Goal: Task Accomplishment & Management: Complete application form

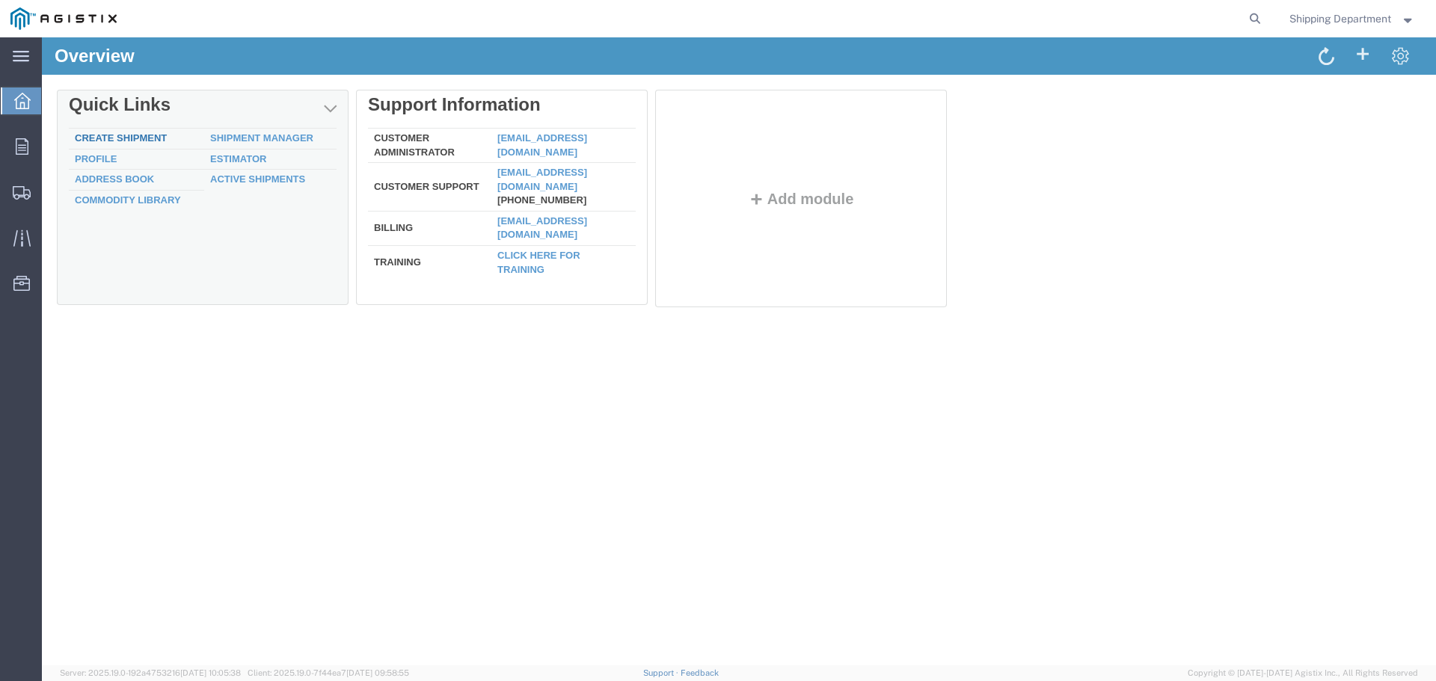
click at [143, 139] on link "Create Shipment" at bounding box center [121, 137] width 92 height 11
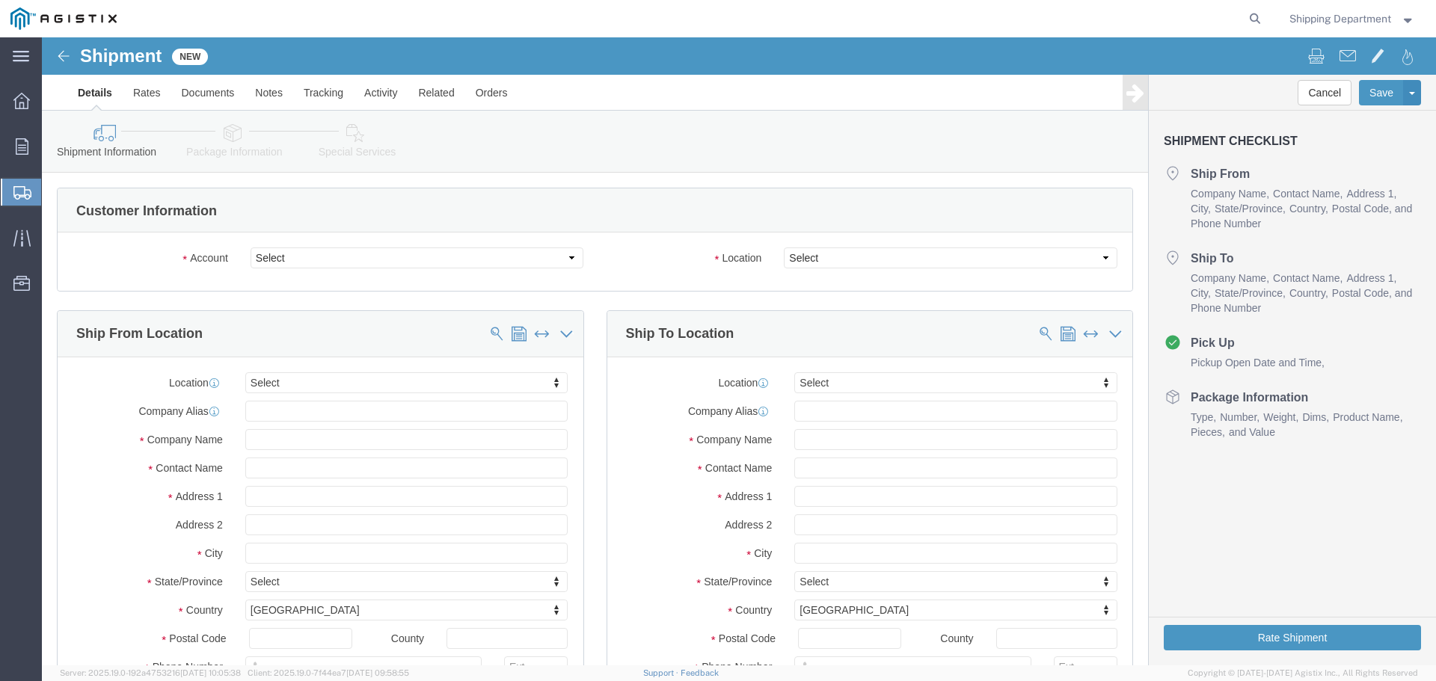
select select
click select "Select [PERSON_NAME] Manufacturing Co PG&E"
select select "9596"
click select "Select [PERSON_NAME] Manufacturing Co PG&E"
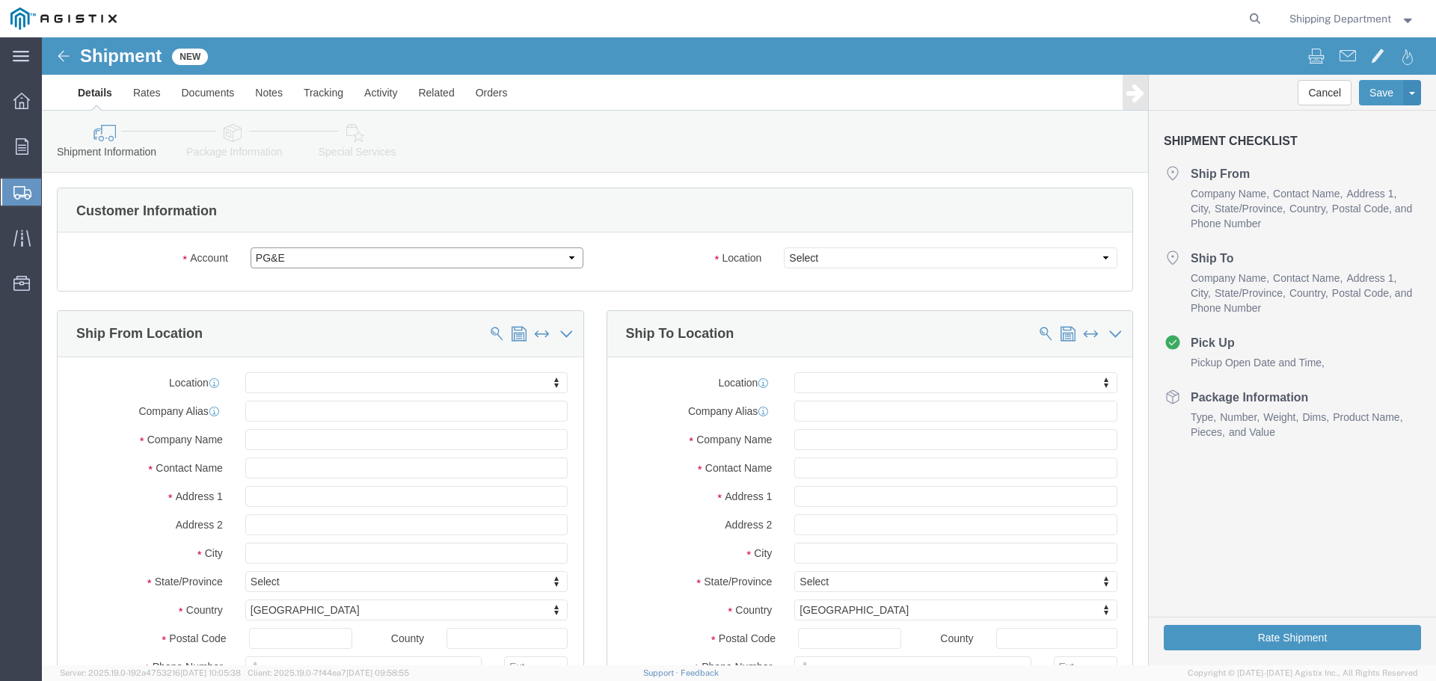
select select "PURCHORD"
select select
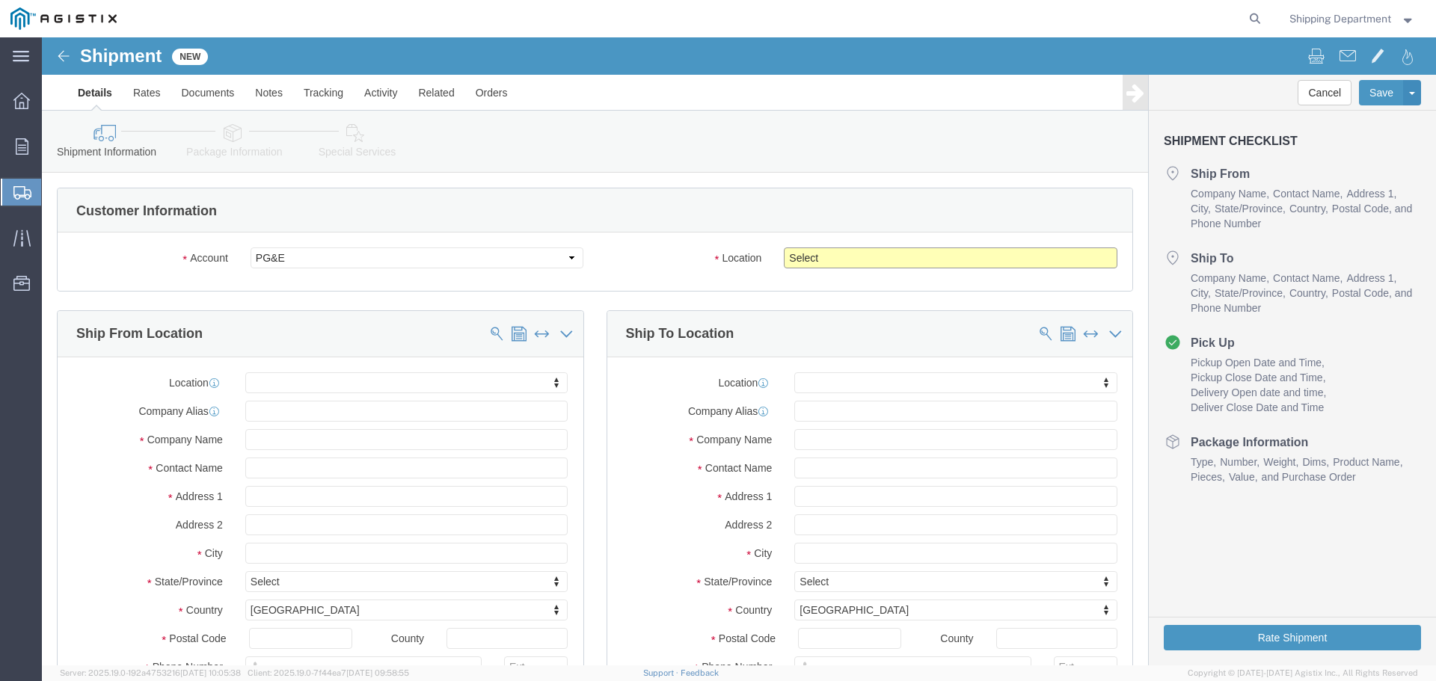
click select "Select All Others [GEOGRAPHIC_DATA] [GEOGRAPHIC_DATA] [GEOGRAPHIC_DATA] [GEOGRA…"
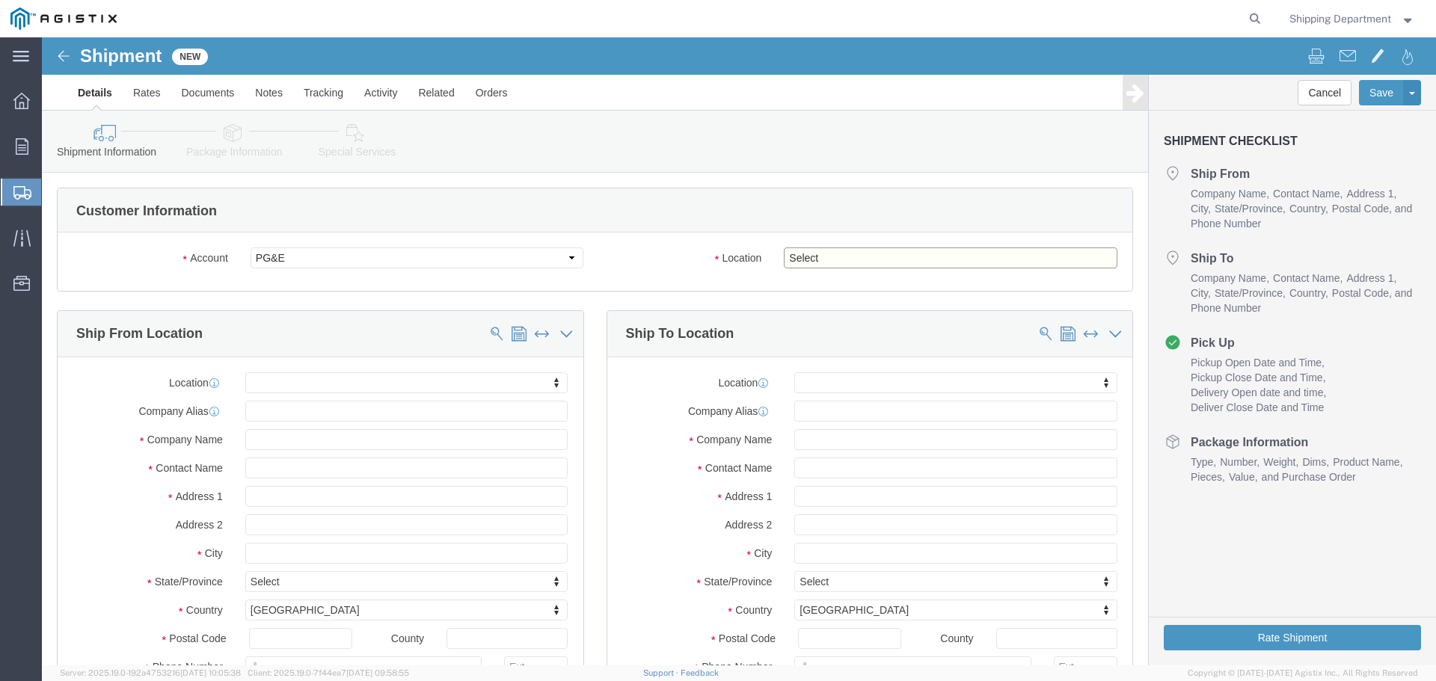
select select "19996"
click select "Select All Others [GEOGRAPHIC_DATA] [GEOGRAPHIC_DATA] [GEOGRAPHIC_DATA] [GEOGRA…"
click span
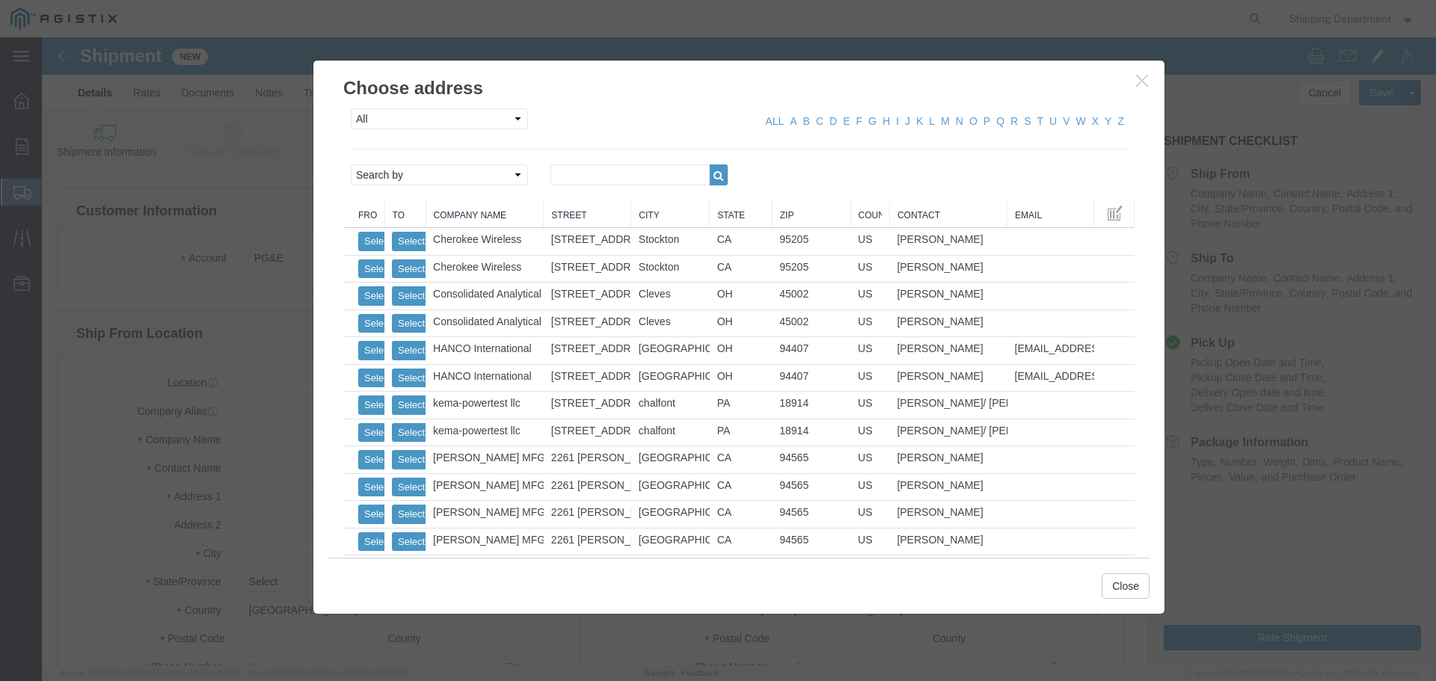
click link "Zip"
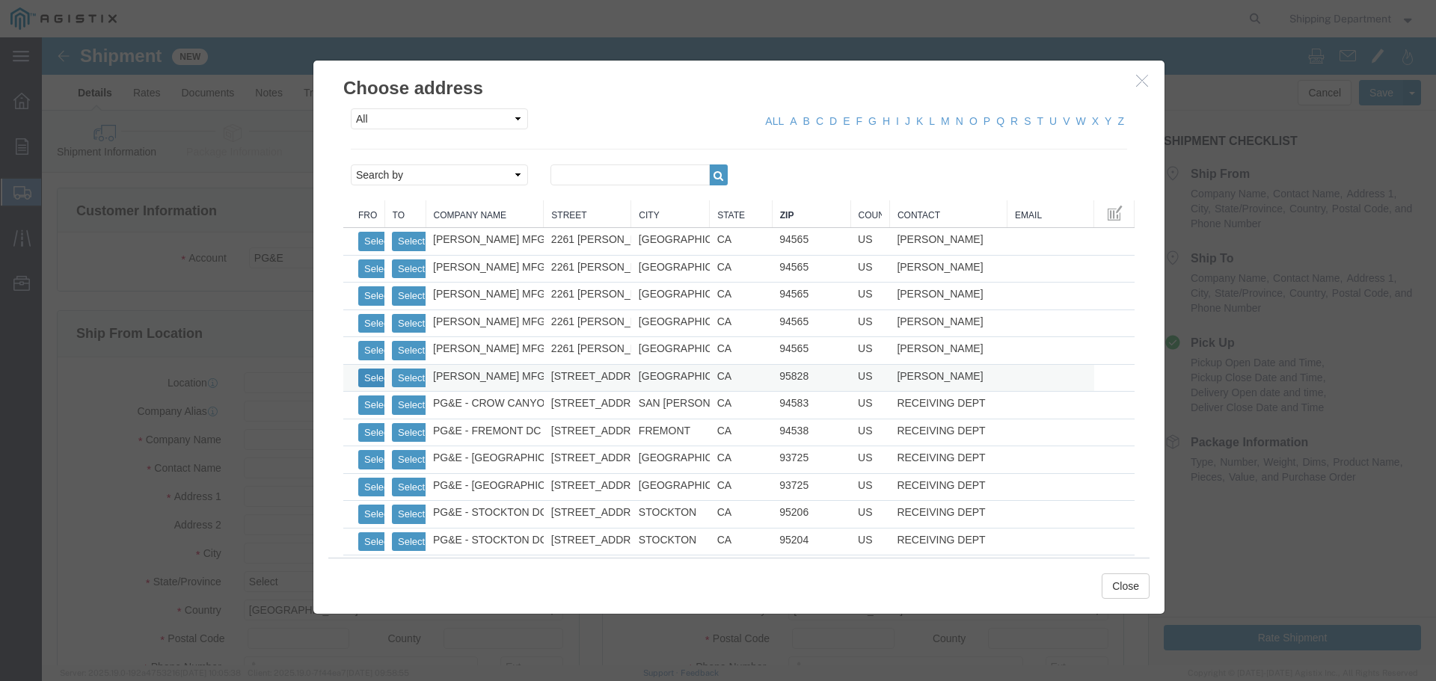
click button "Select"
select select
type input "[PERSON_NAME] MFG CO"
type input "[PERSON_NAME]"
type input "[STREET_ADDRESS]"
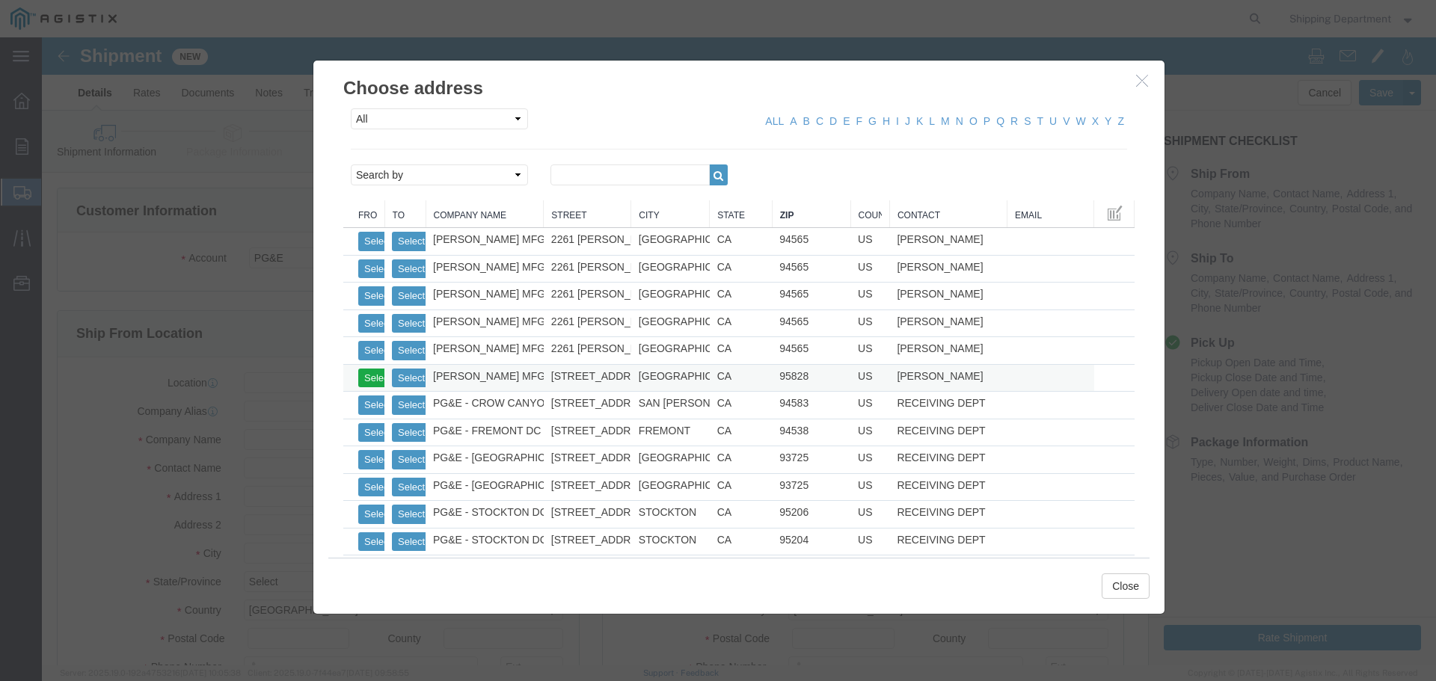
type input "[GEOGRAPHIC_DATA],"
type input "95828"
type input "[PHONE_NUMBER]"
select select "CA"
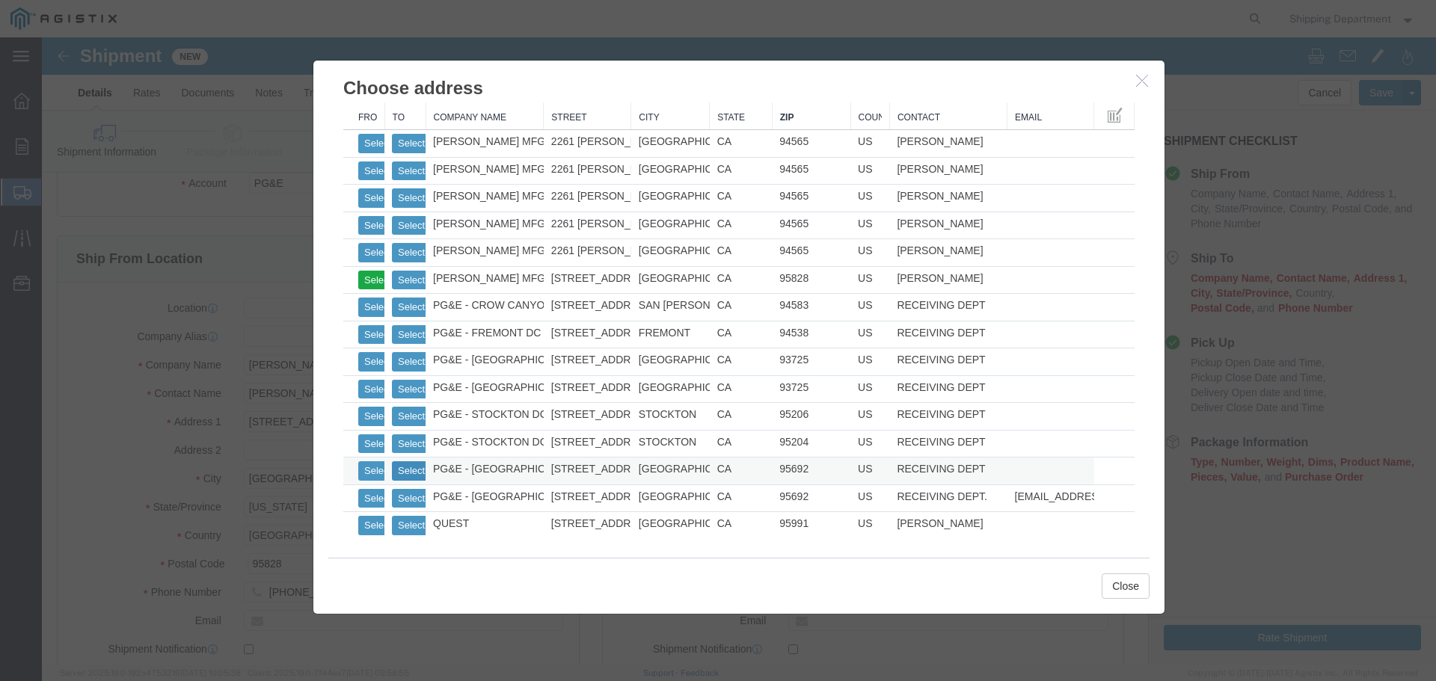
click button "Select"
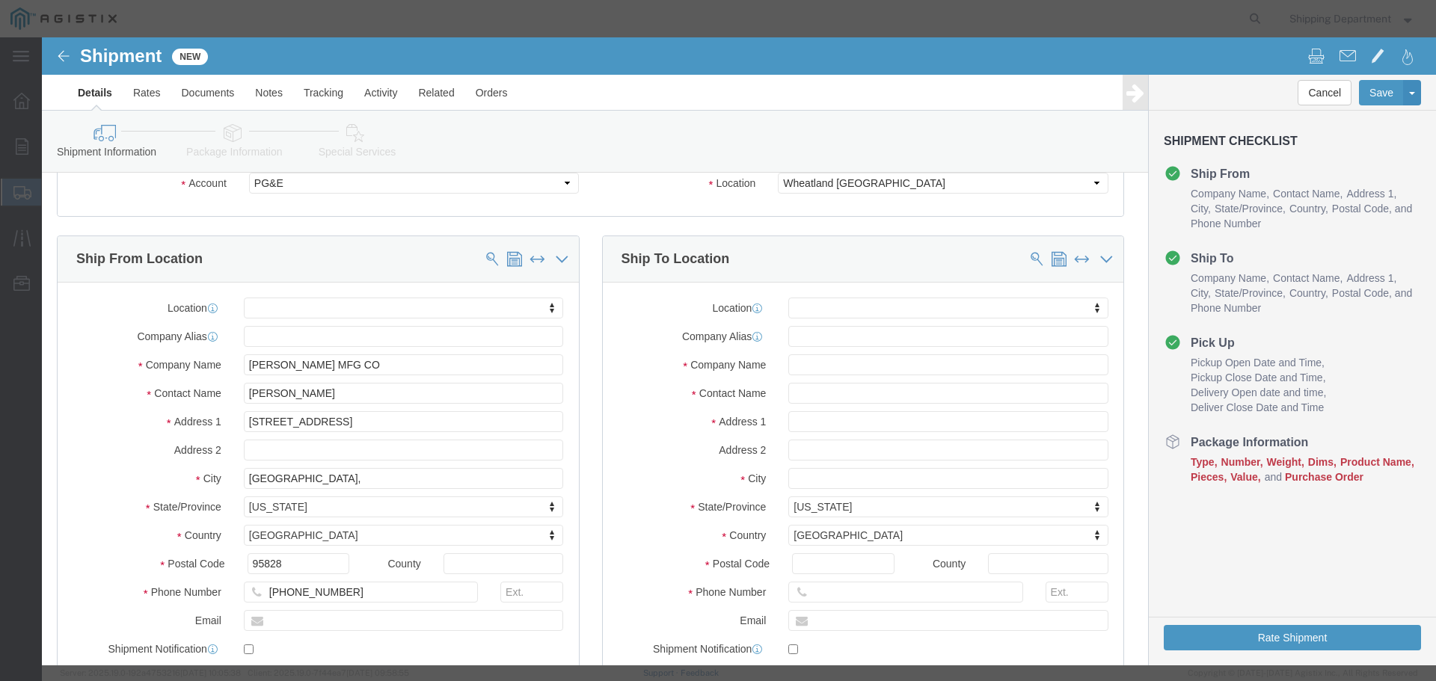
select select
type input "PG&E - [GEOGRAPHIC_DATA]"
type input "RECEIVING DEPT"
type input "[STREET_ADDRESS]"
type input "[GEOGRAPHIC_DATA]"
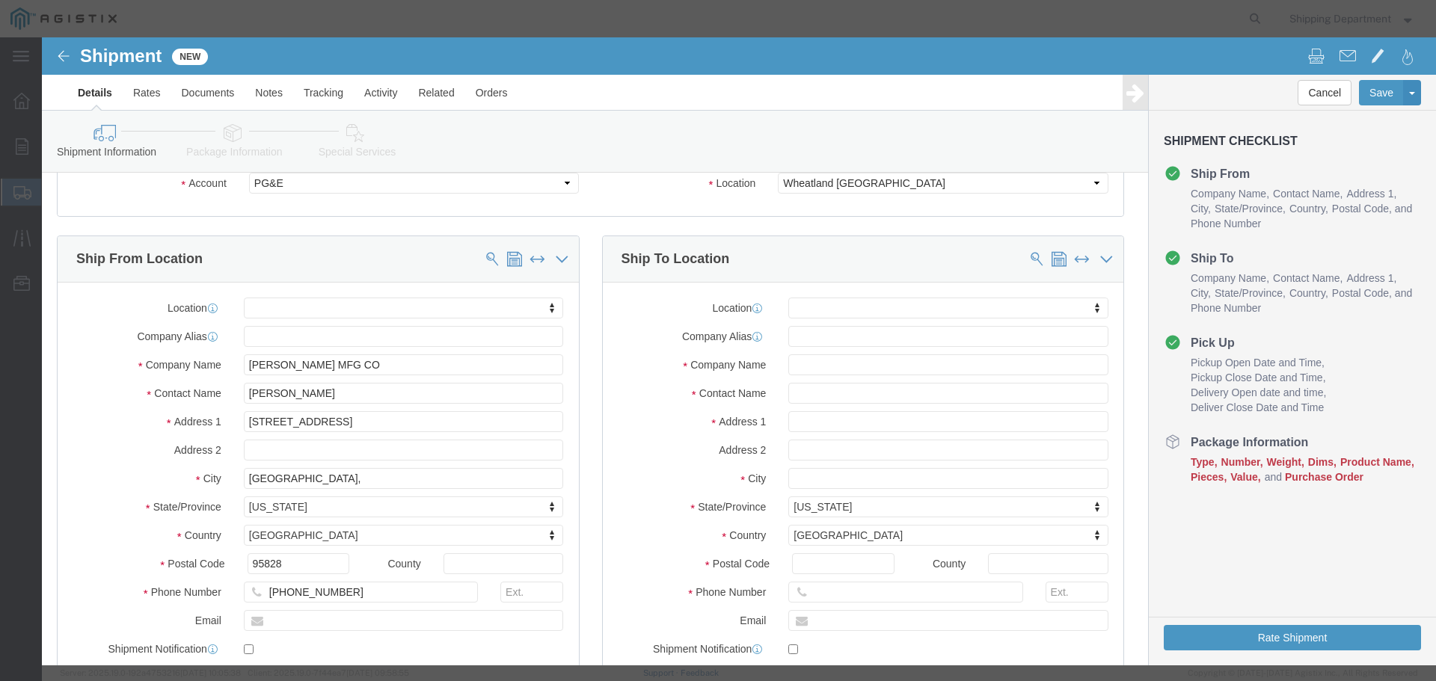
select select "CA"
type input "95692"
type input "5108563600"
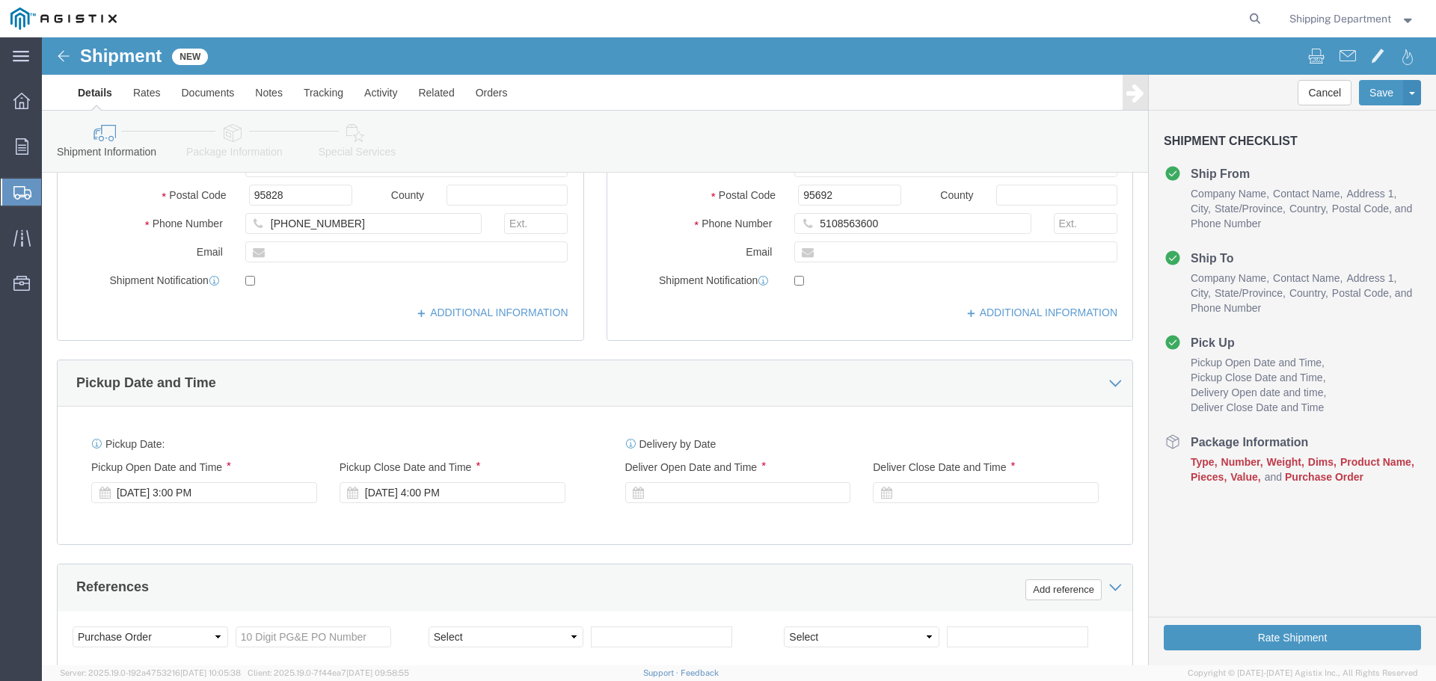
scroll to position [449, 0]
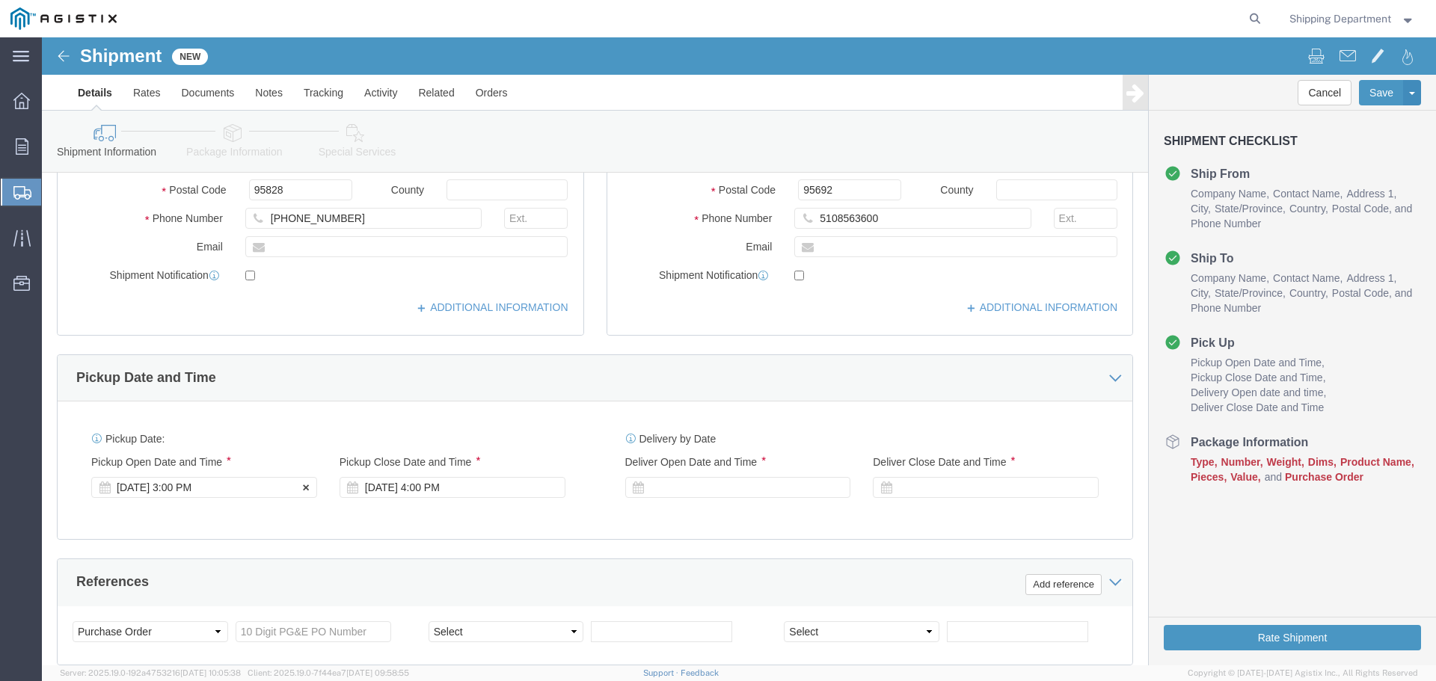
click div "[DATE] 3:00 PM"
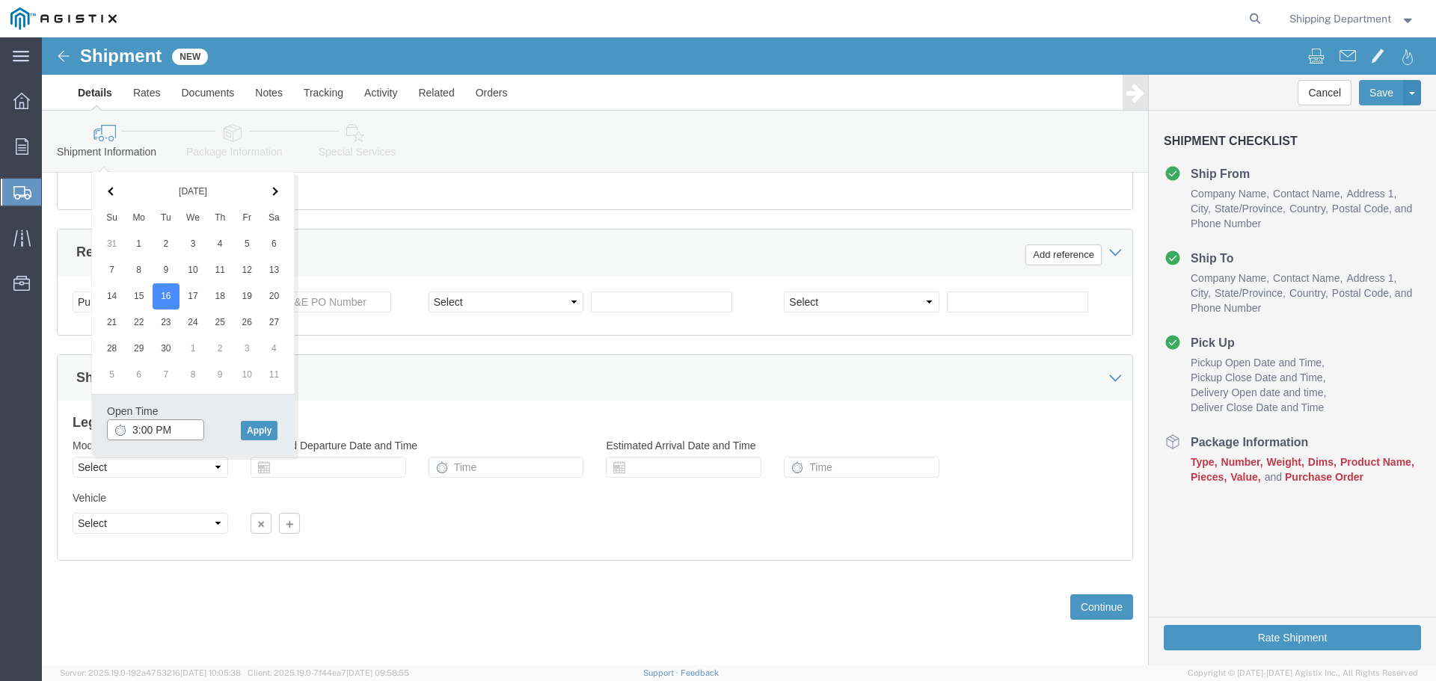
click input "3:00 PM"
click input "7:00 PM"
type input "7:00 AM"
click button "Apply"
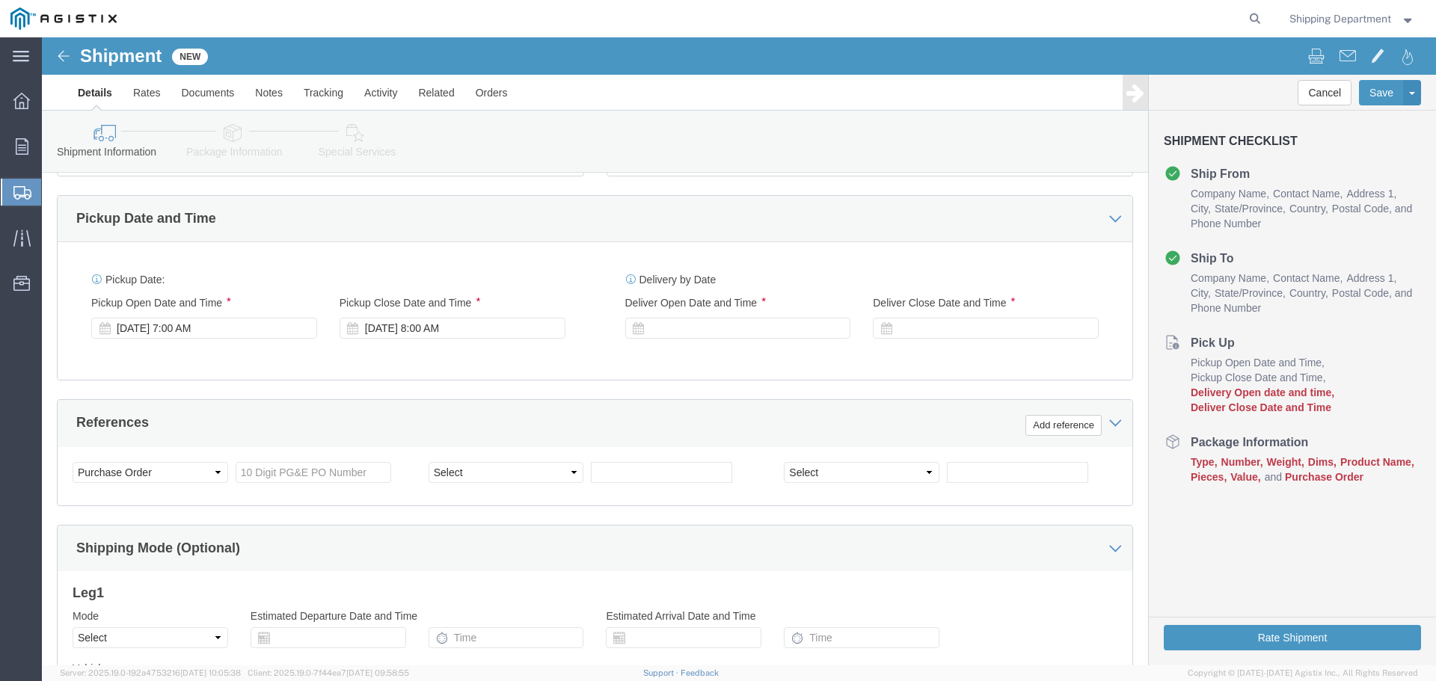
scroll to position [554, 0]
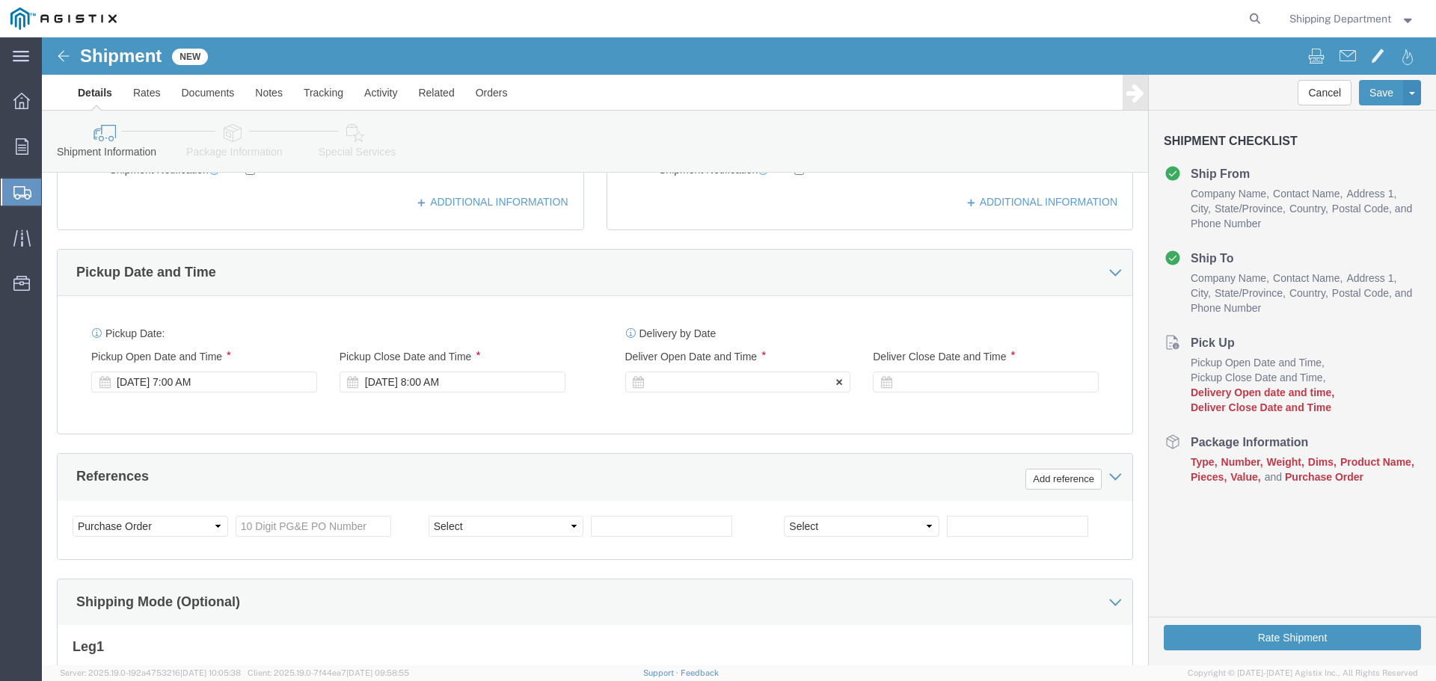
click div
click button "Apply"
click div
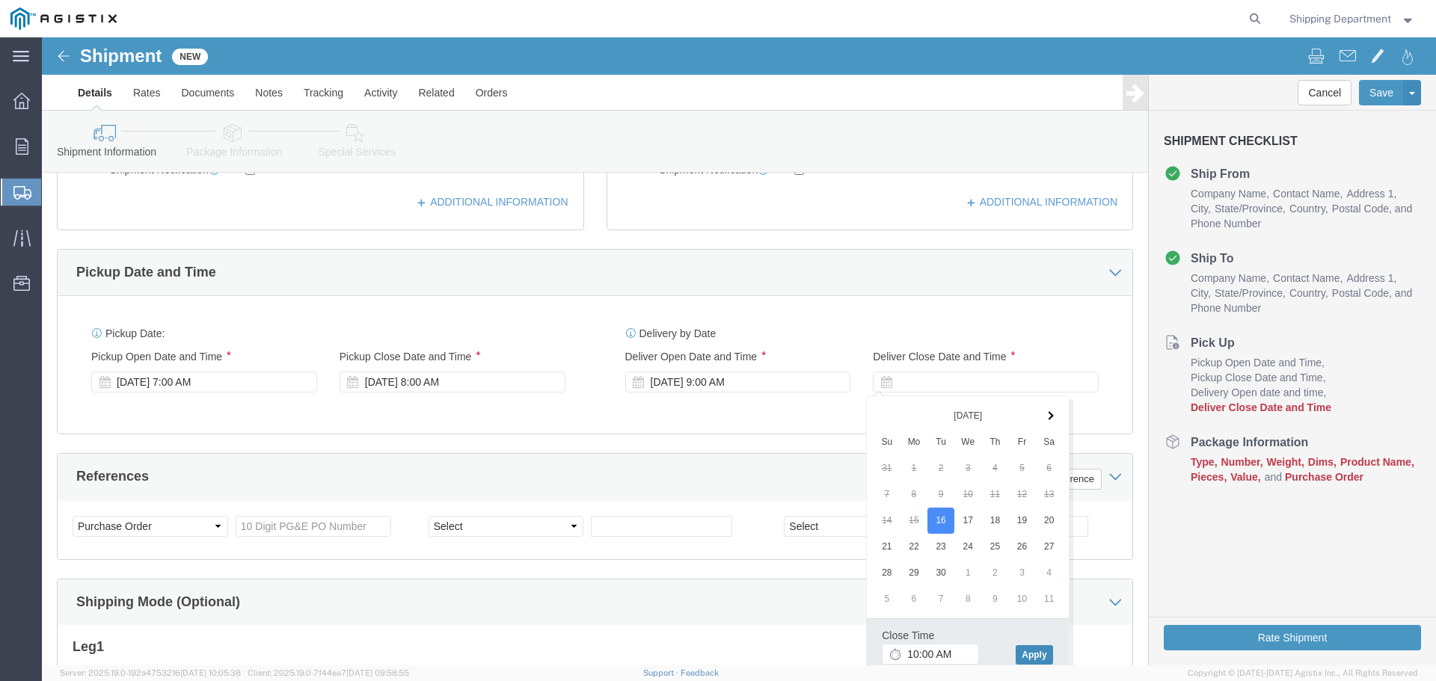
click button "Apply"
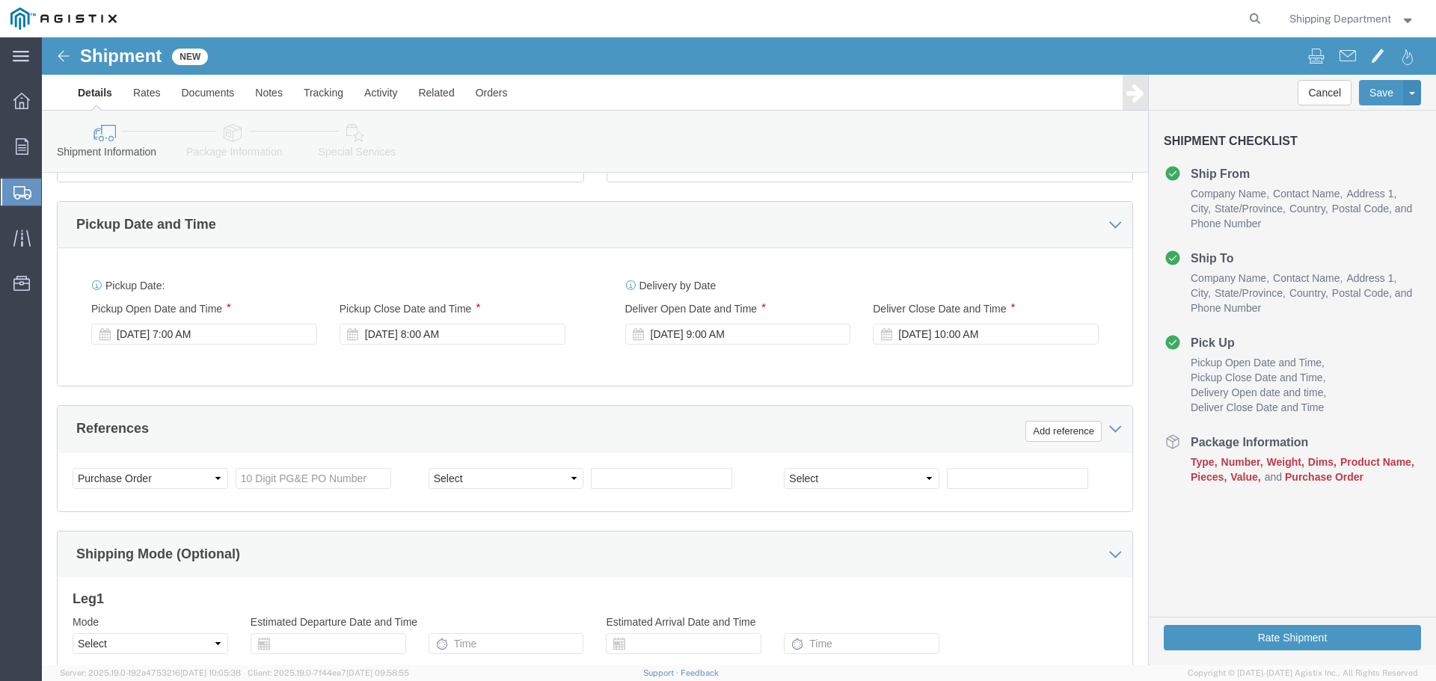
scroll to position [629, 0]
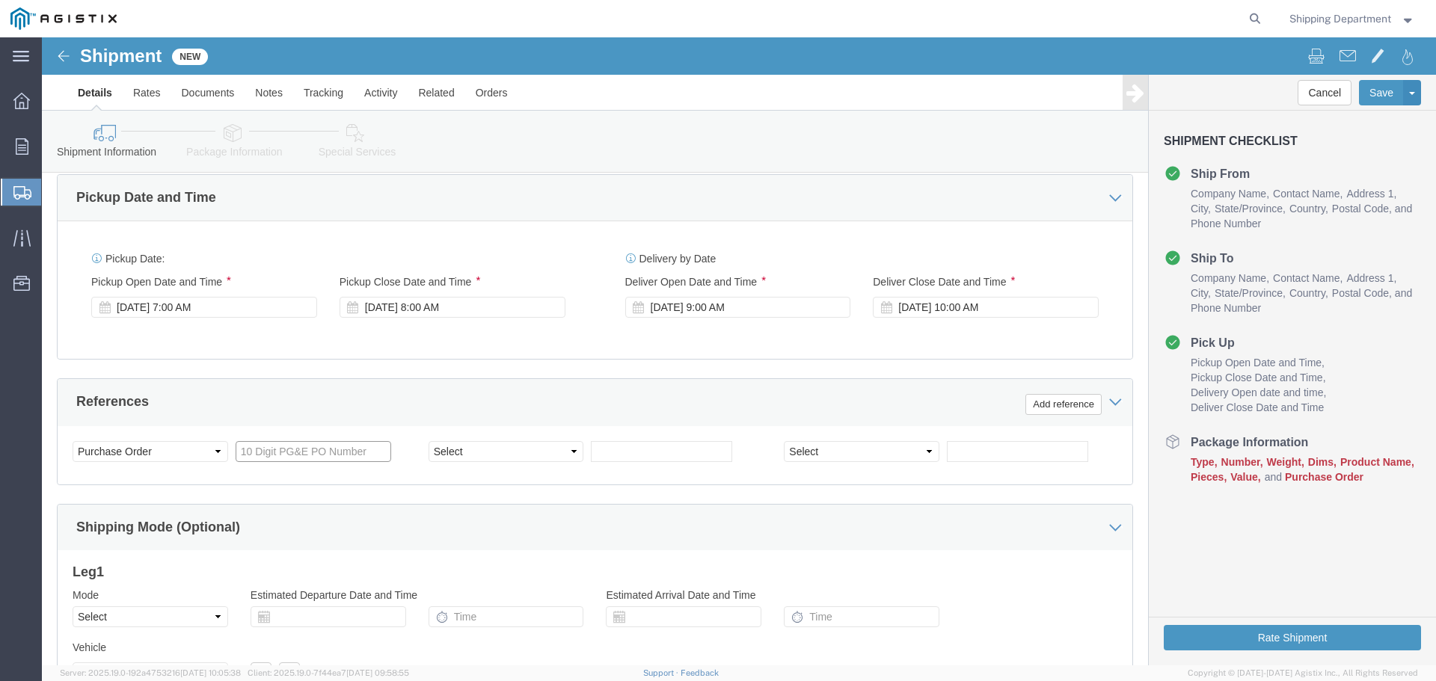
click input "text"
type input "3501417814"
click select "Select Account Type Activity ID Airline Appointment Number ASN Batch Request # …"
select select "PURCHORD"
click select "Select Account Type Activity ID Airline Appointment Number ASN Batch Request # …"
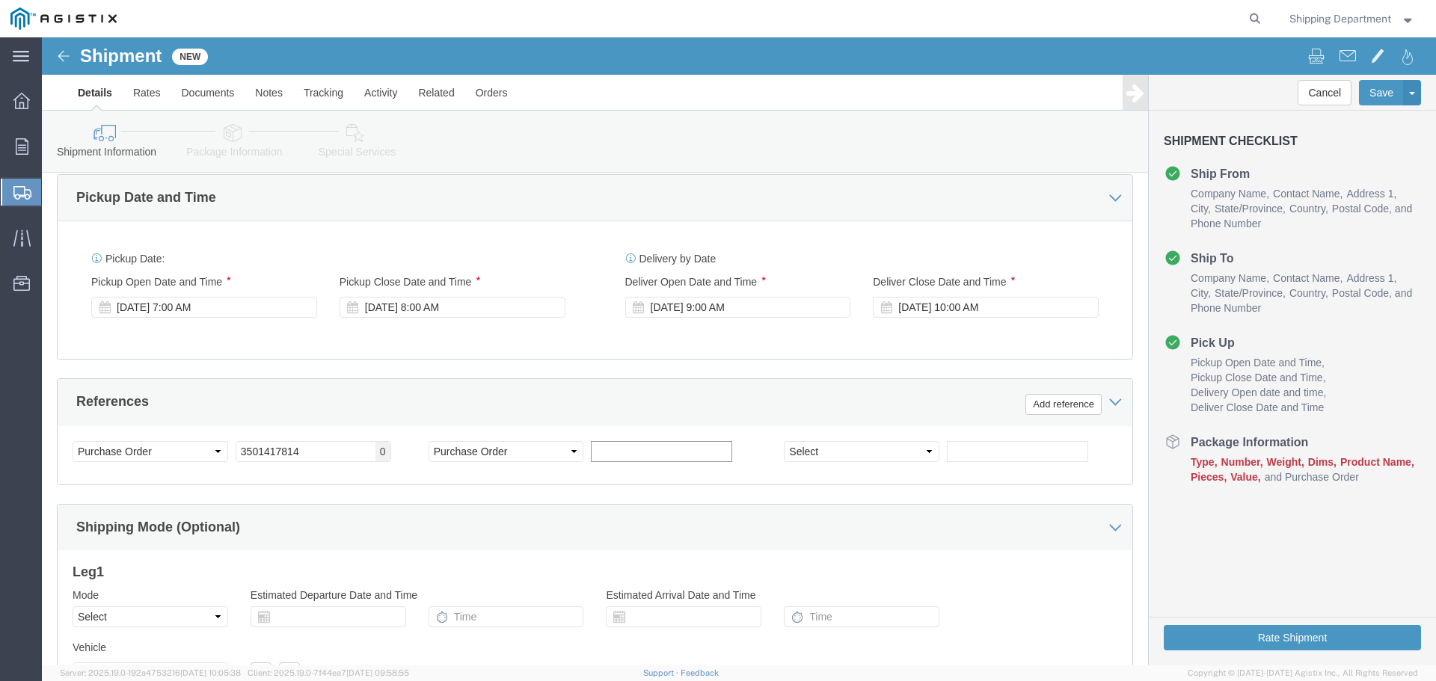
click input "text"
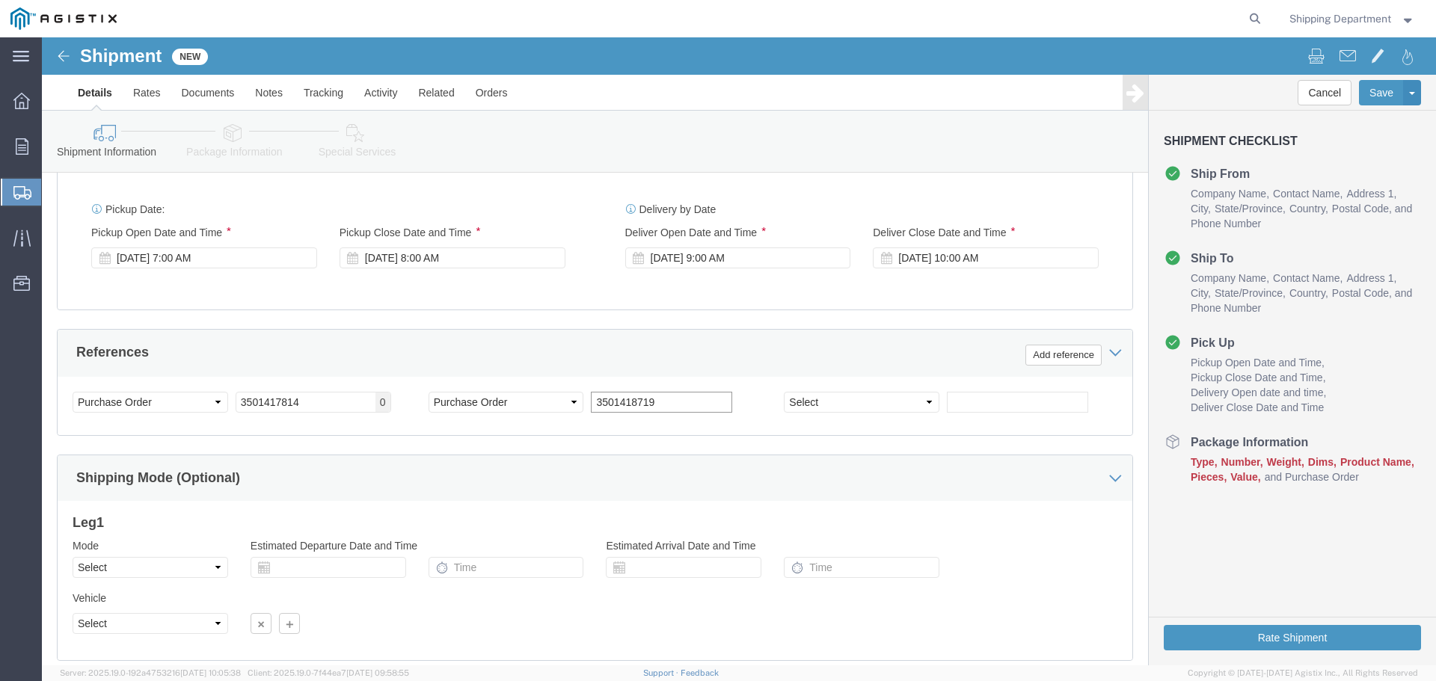
scroll to position [778, 0]
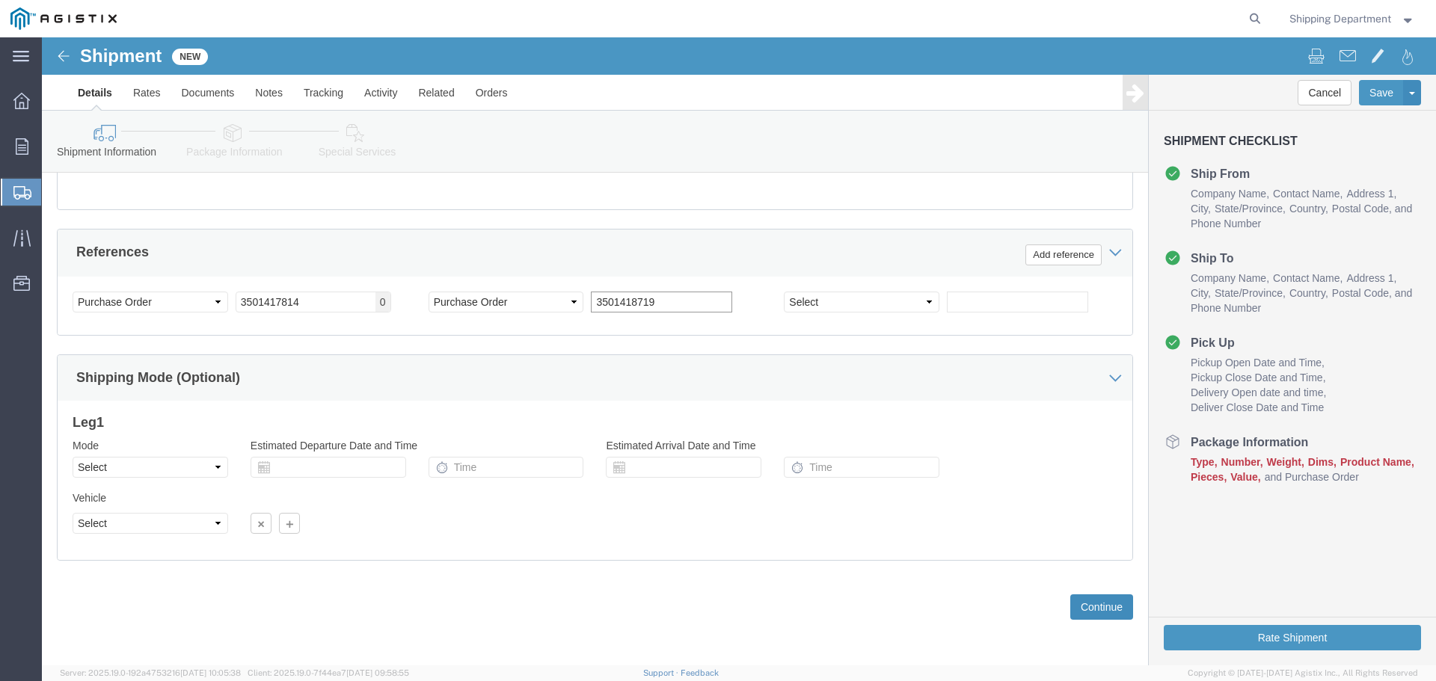
type input "3501418719"
click button "Continue"
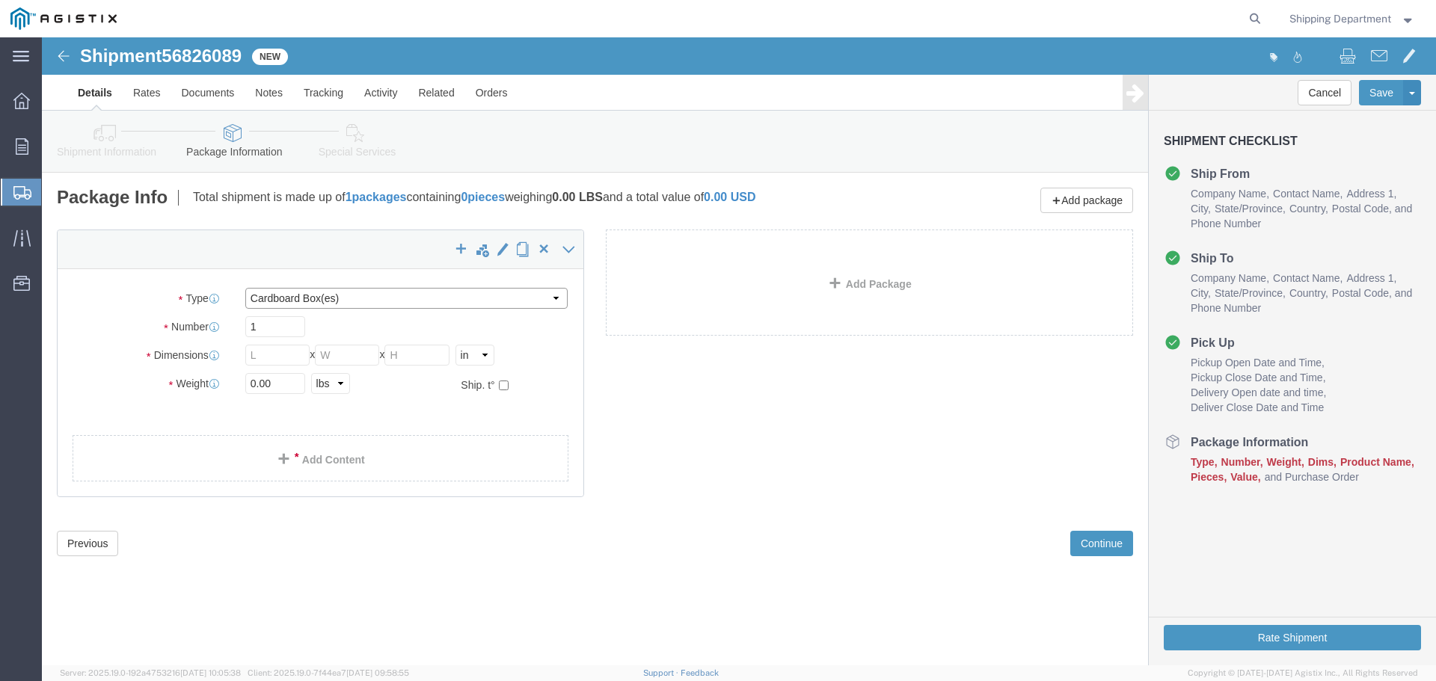
click select "Select Bulk Bundle(s) Cardboard Box(es) Carton(s) Crate(s) Drum(s) (Fiberboard)…"
select select "PONS"
click select "Select Bulk Bundle(s) Cardboard Box(es) Carton(s) Crate(s) Drum(s) (Fiberboard)…"
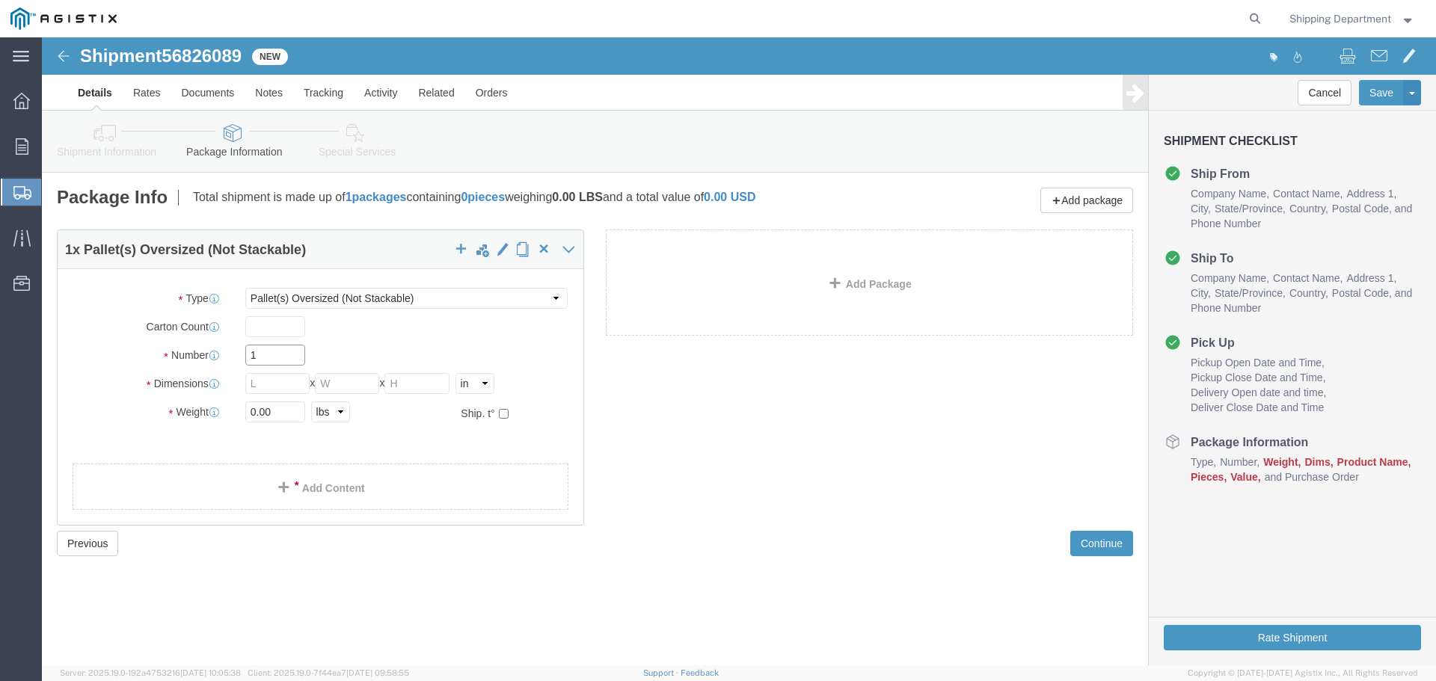
click input "1"
type input "10"
click input "text"
type input "96"
type input "48"
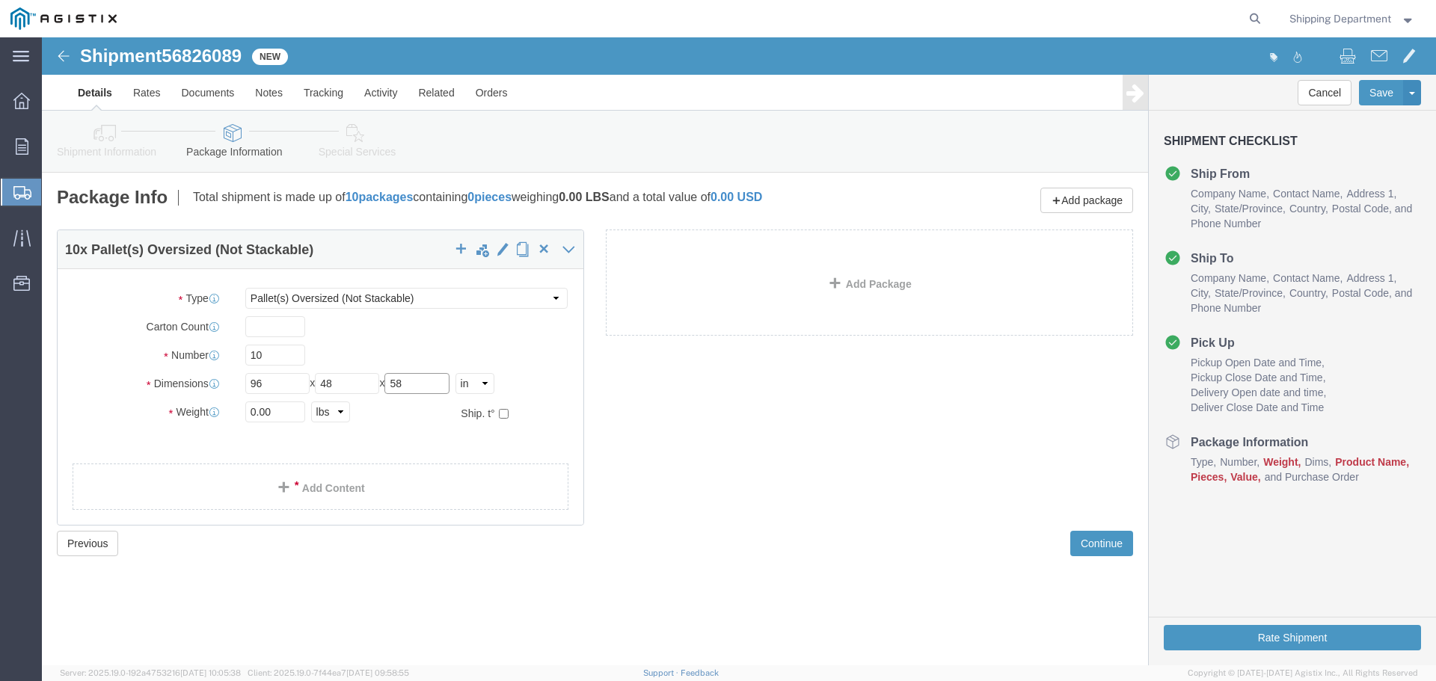
type input "58"
drag, startPoint x: 147, startPoint y: 363, endPoint x: 93, endPoint y: 357, distance: 54.2
click div "Package Type Select Bulk Bundle(s) Cardboard Box(es) Carton(s) Crate(s) Drum(s)…"
type input "1600"
click div "10 x Pallet(s) Oversized (Not Stackable) Package Type Select Bulk Bundle(s) Car…"
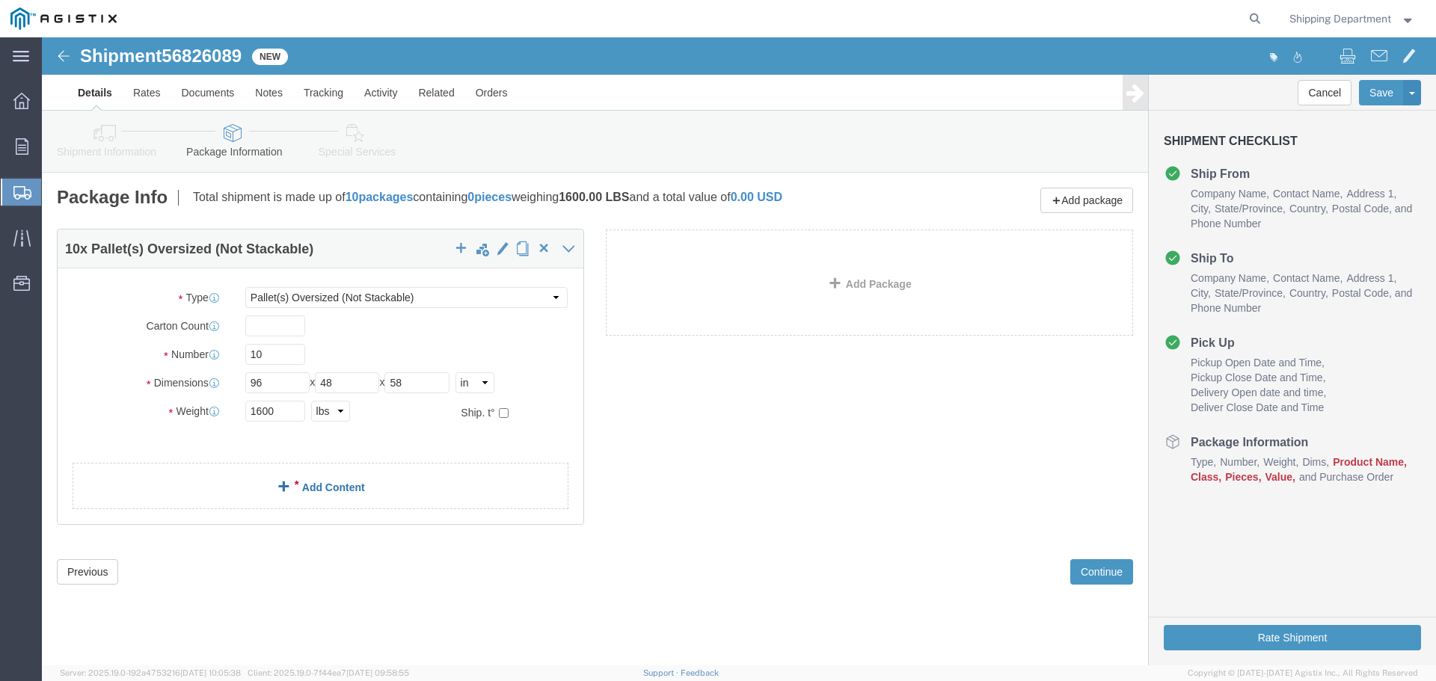
click div "10 x Pallet(s) Oversized (Not Stackable) Package Type Select Bulk Bundle(s) Car…"
click div
click span
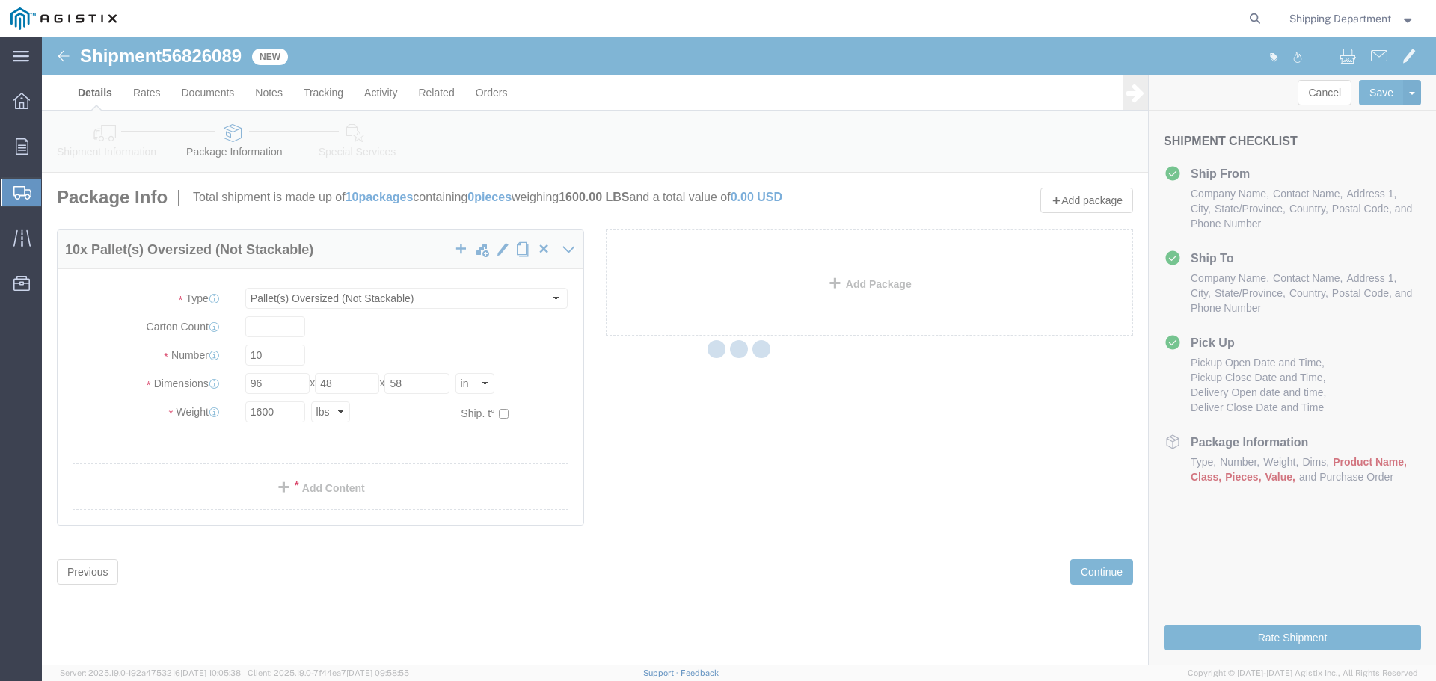
click at [282, 482] on div at bounding box center [739, 351] width 1394 height 628
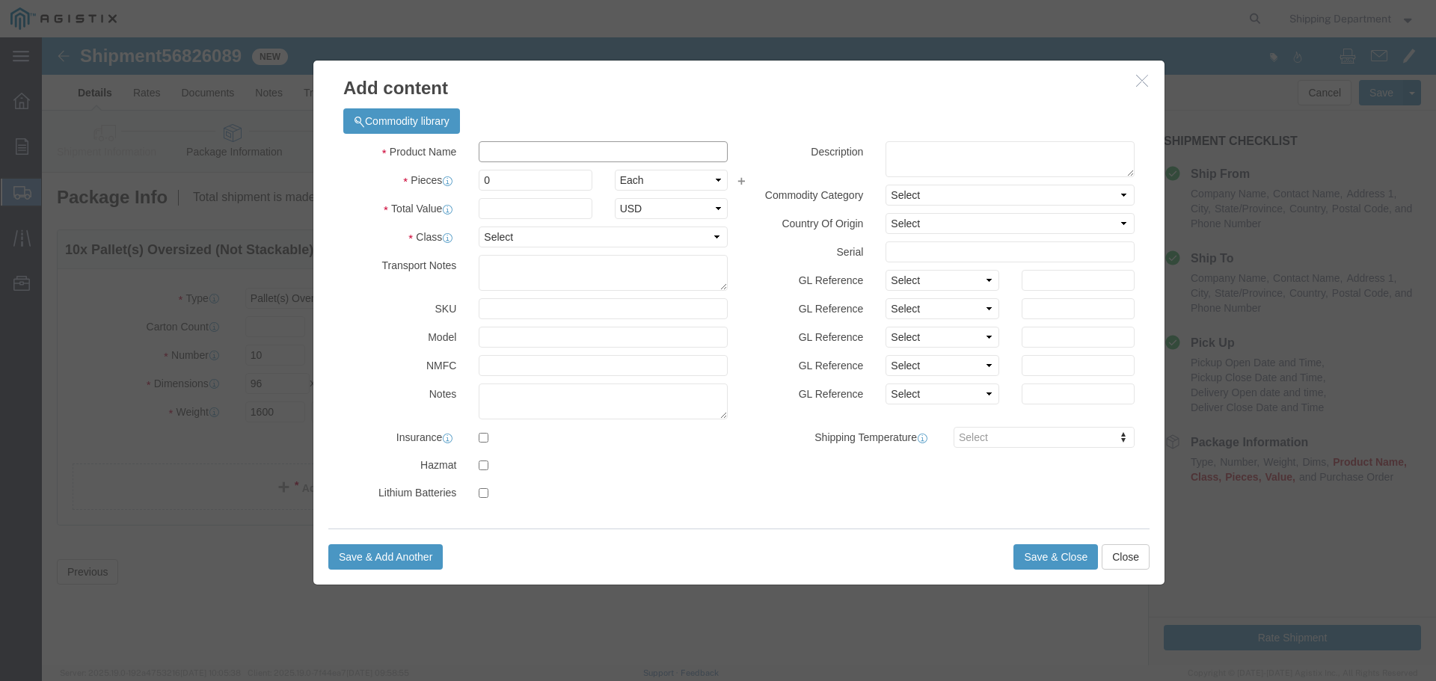
click input "text"
type input "FIBERGLASS"
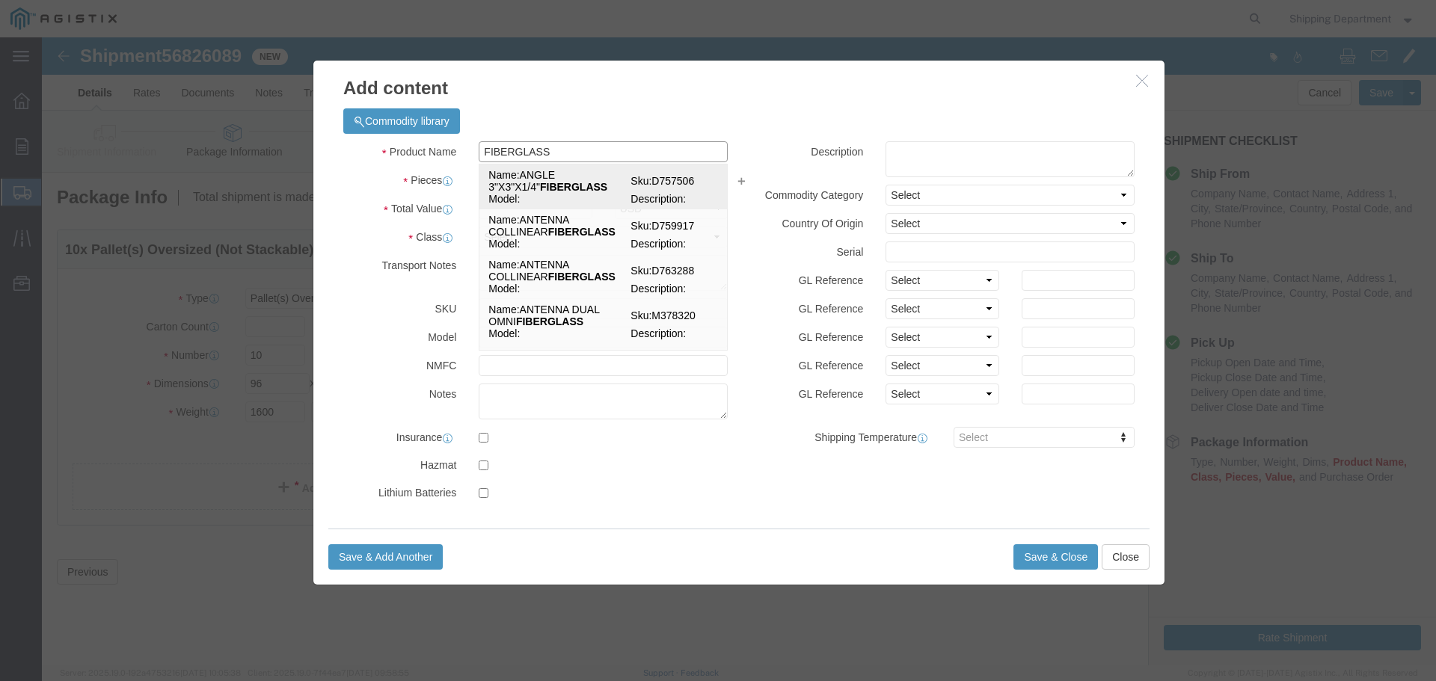
click td "Name: ANGLE 3"X3"X1/4" FIBERGLASS"
select select
select select "USD"
type input "ANGLE 3"X3"X1/4" FIBERGLASS"
type input "D757506"
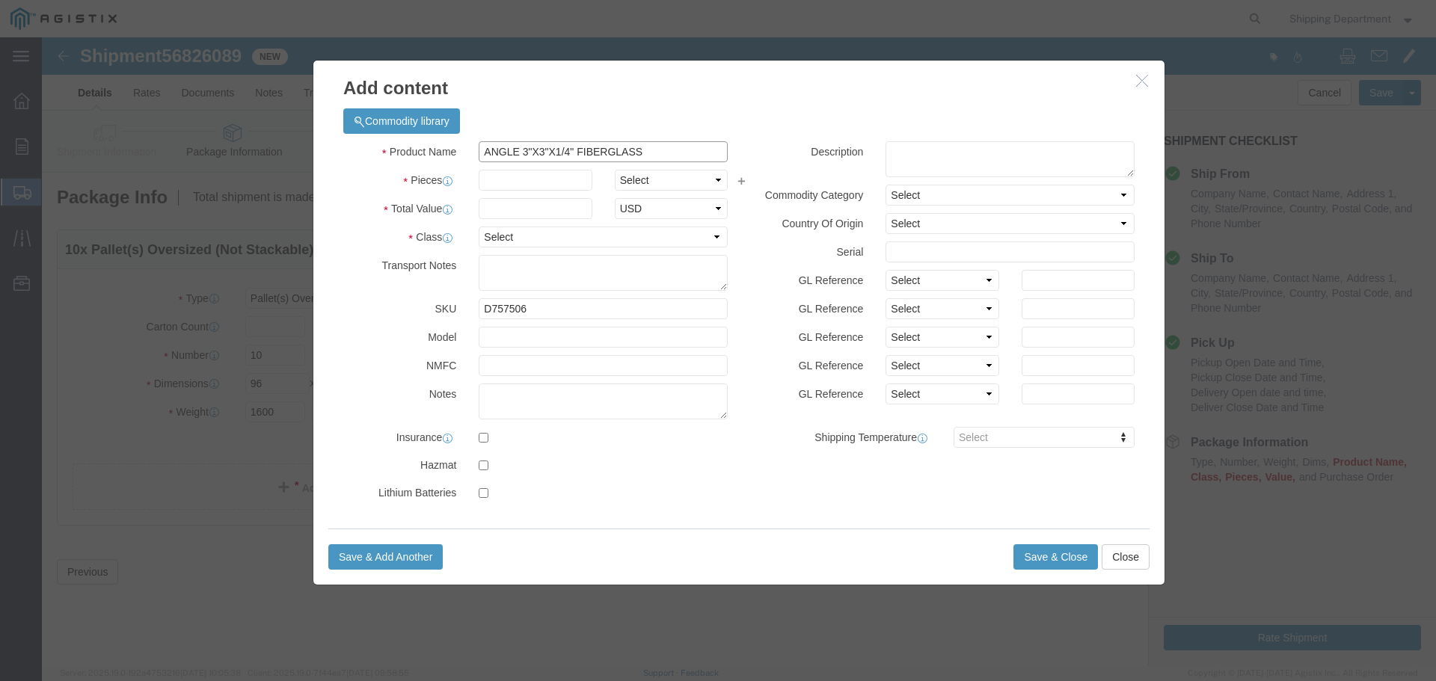
type input "ANGLE 3"X3"X1/4" FIBERGLASS"
drag, startPoint x: 492, startPoint y: 274, endPoint x: 223, endPoint y: 271, distance: 269.2
click div "Add content Commodity library Product Name ANGLE 3"X3"X1/4" FIBERGLASS FIBERGLA…"
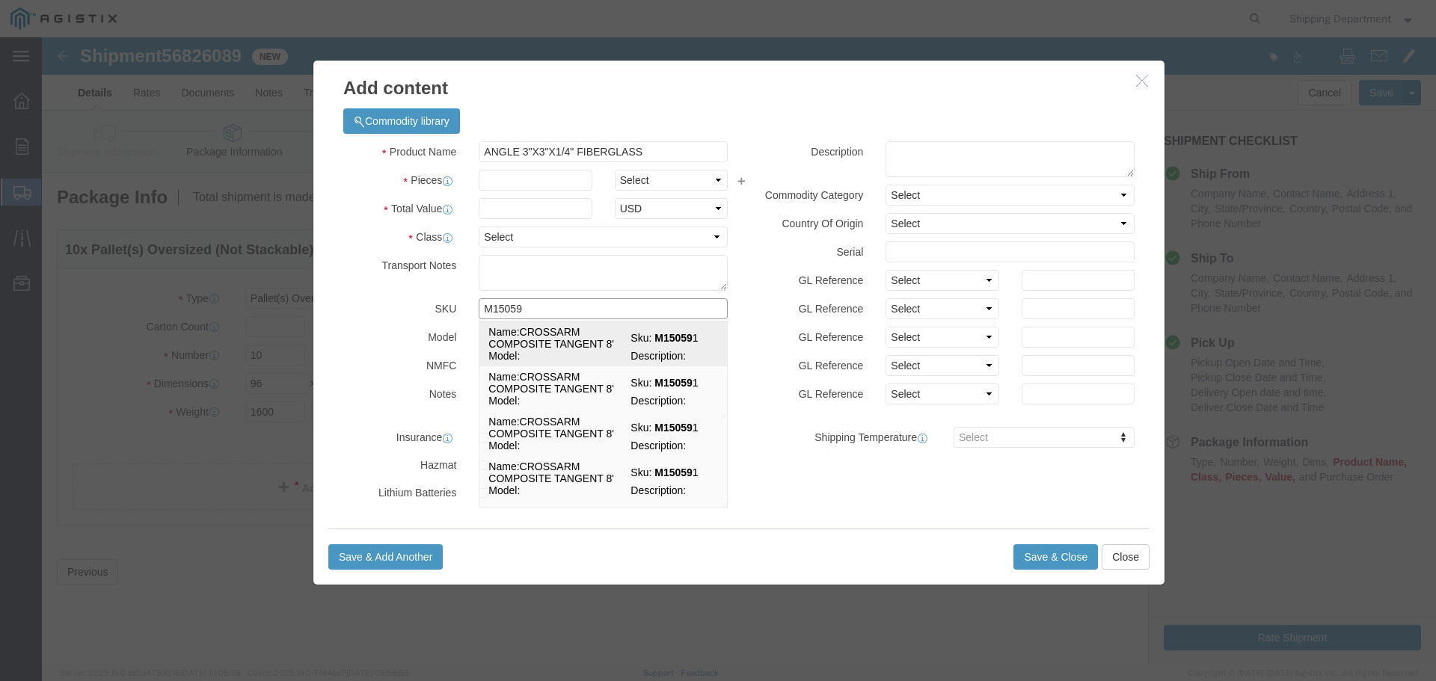
type input "M150592"
click td "Name: CROSSARM COMPOSITE TANGENT 9'"
type input "CROSSARM COMPOSITE TANGENT 9'"
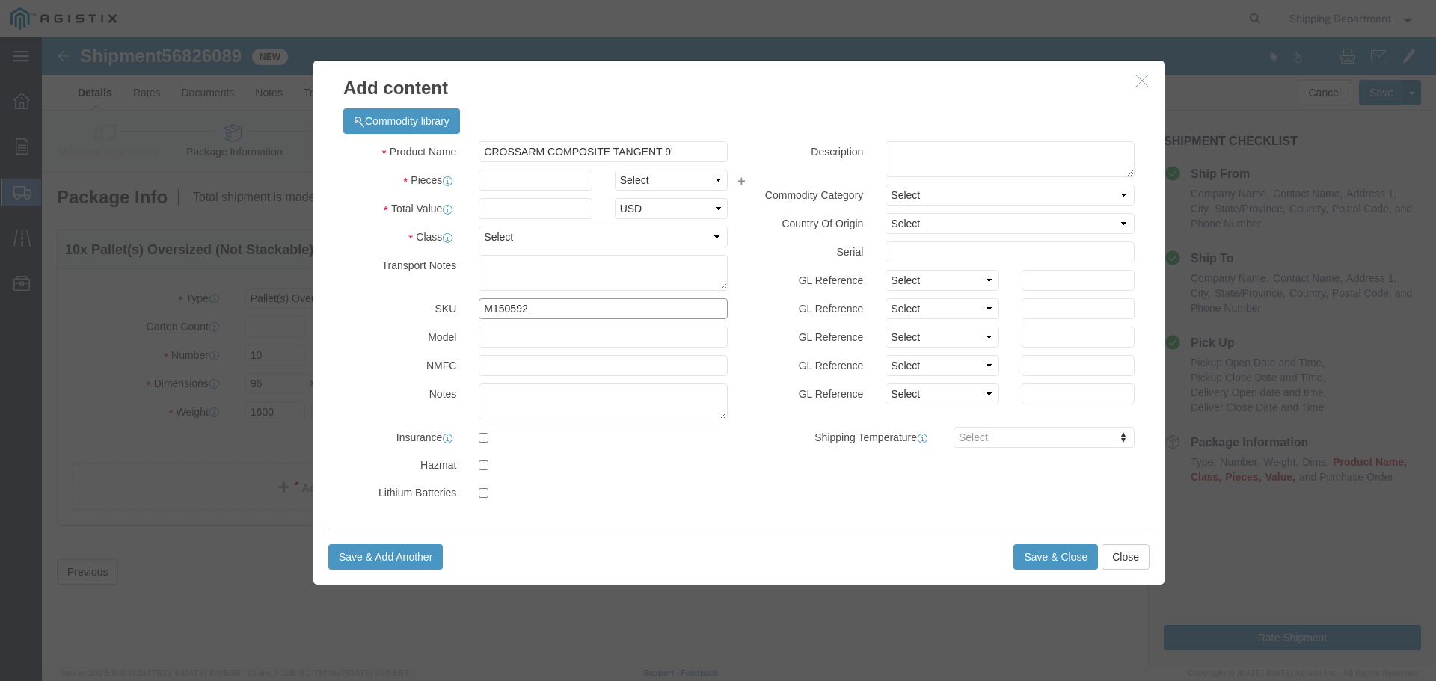
type input "M150592"
click input "text"
type input "420"
click input "text"
type input "1"
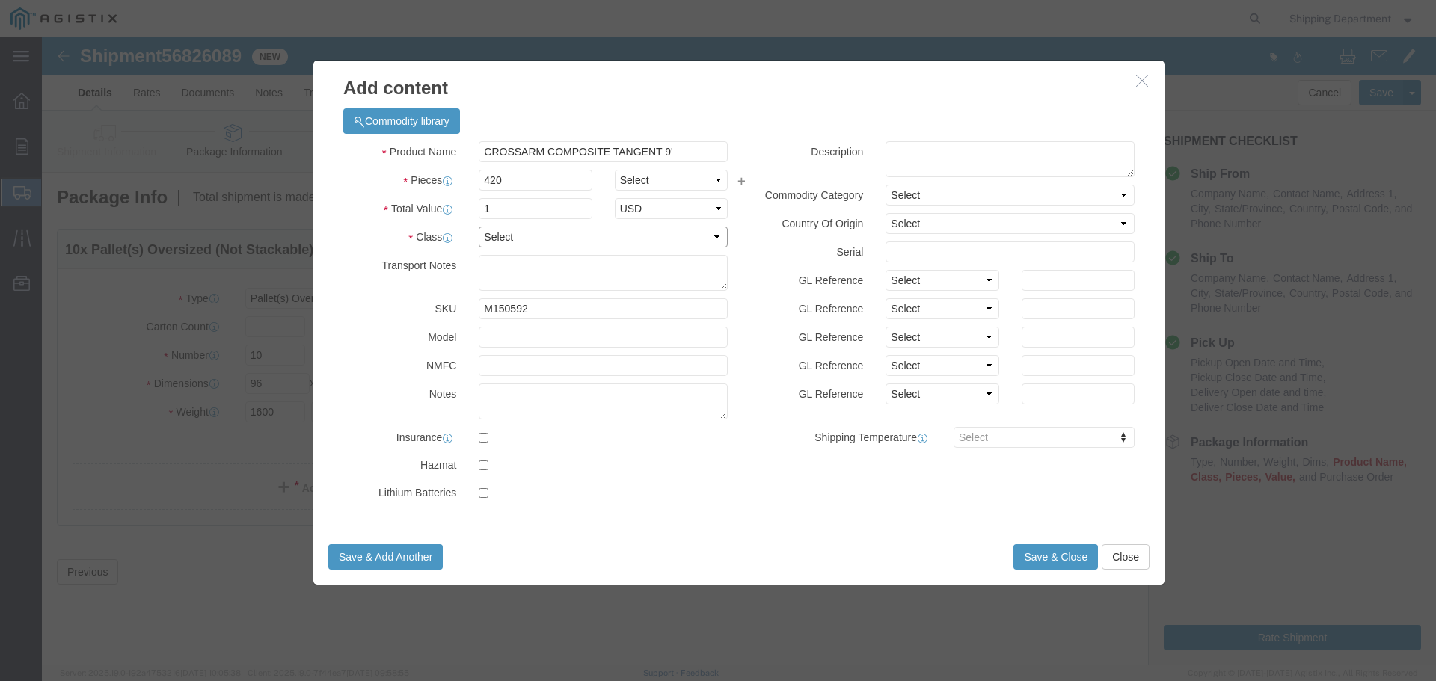
click select "Select 50 55 60 65 70 85 92.5 100 125 175 250 300 400"
select select "50"
click select "Select 50 55 60 65 70 85 92.5 100 125 175 250 300 400"
click button "Save & Close"
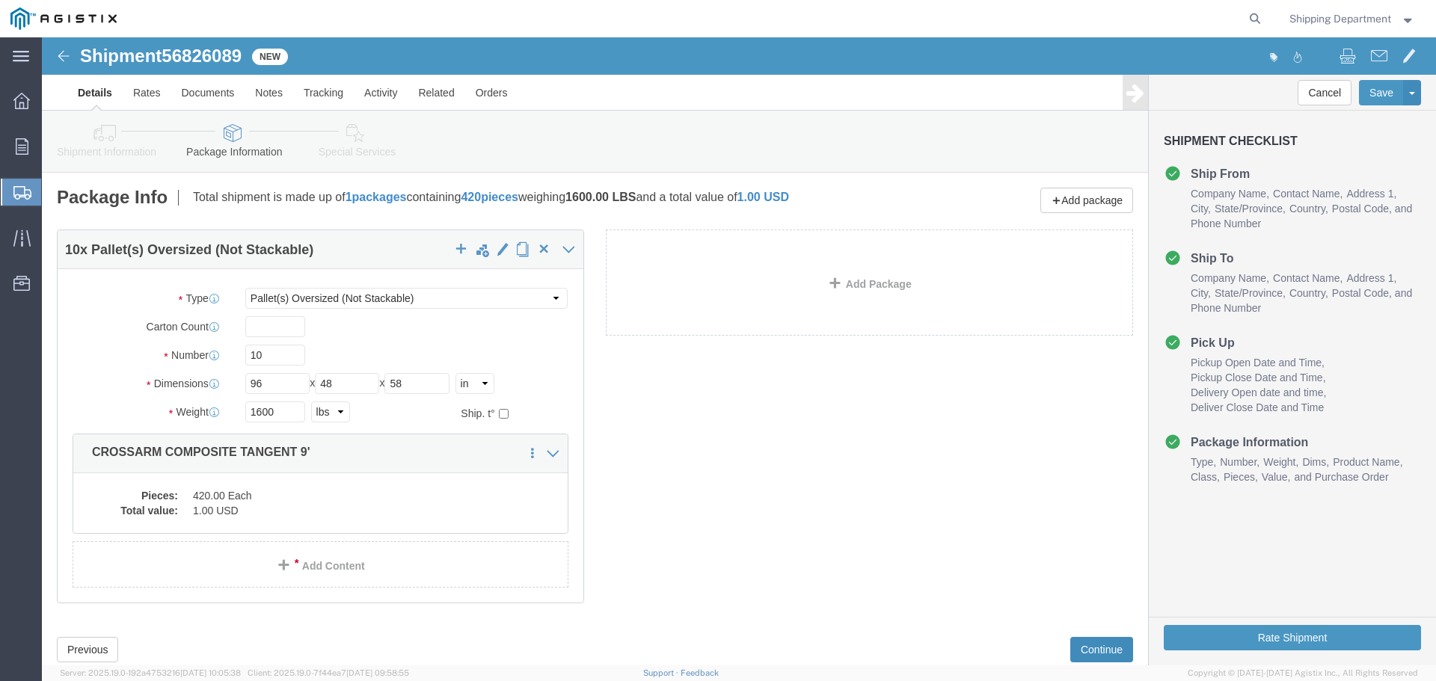
click button "Continue"
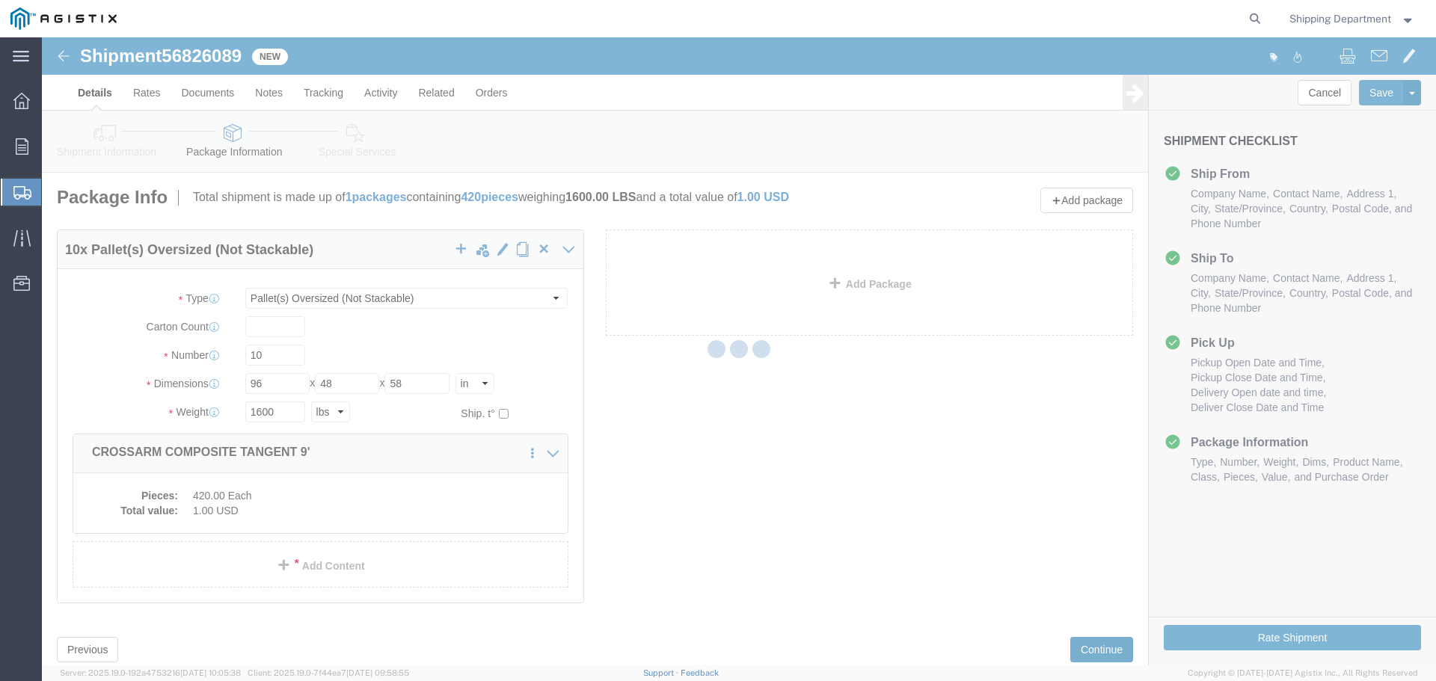
select select
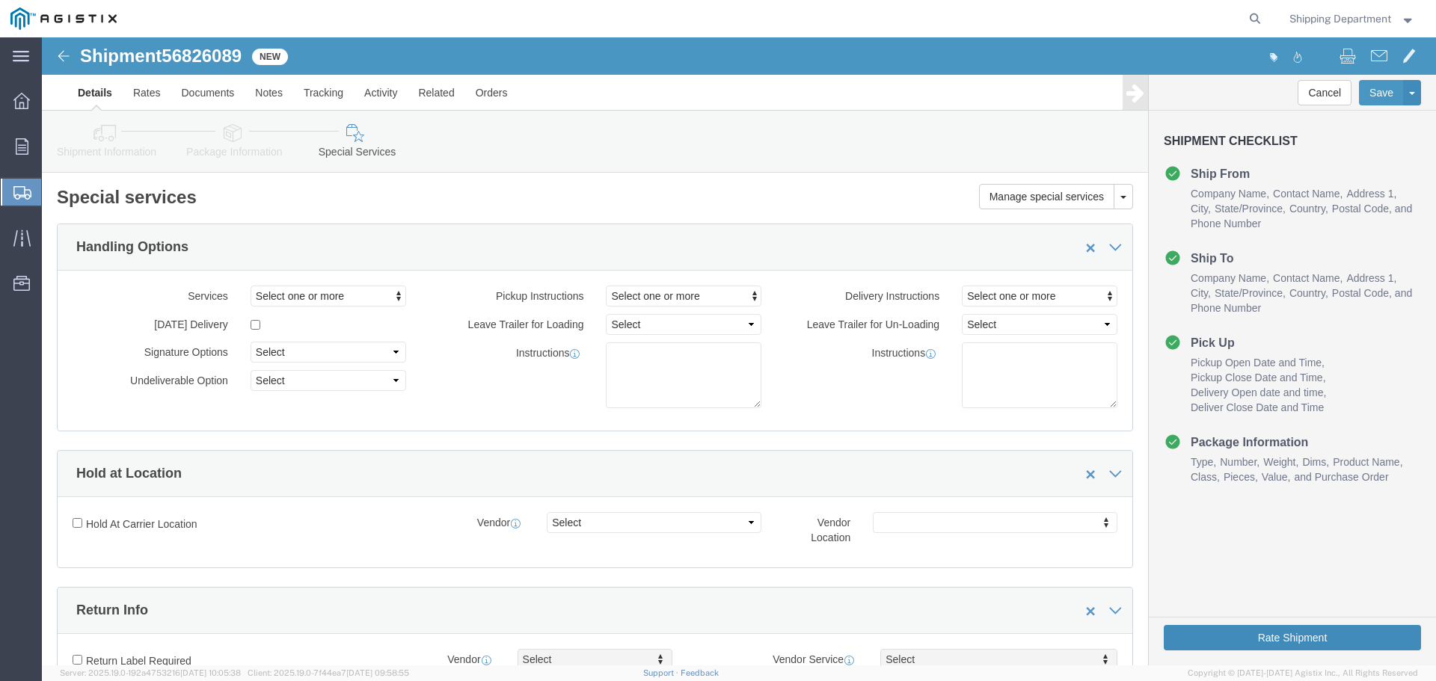
click button "Rate Shipment"
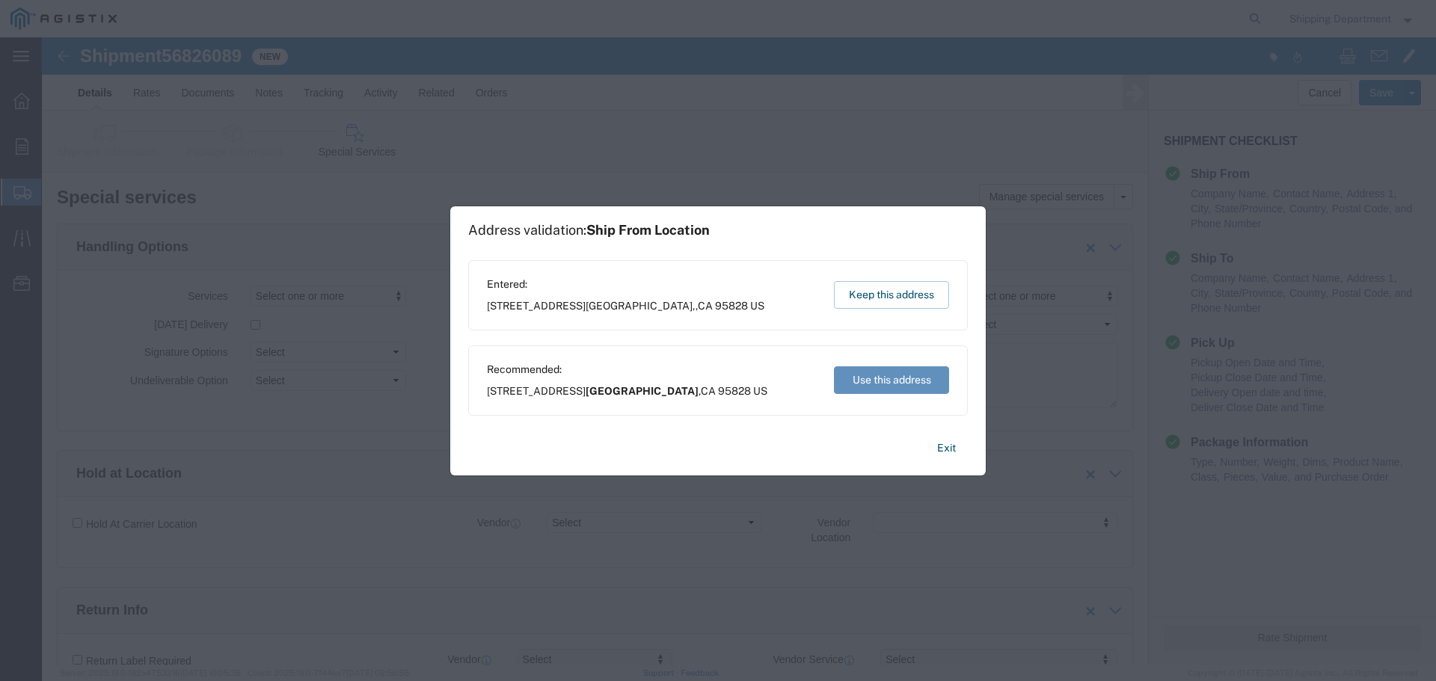
click at [887, 387] on button "Use this address" at bounding box center [891, 380] width 115 height 28
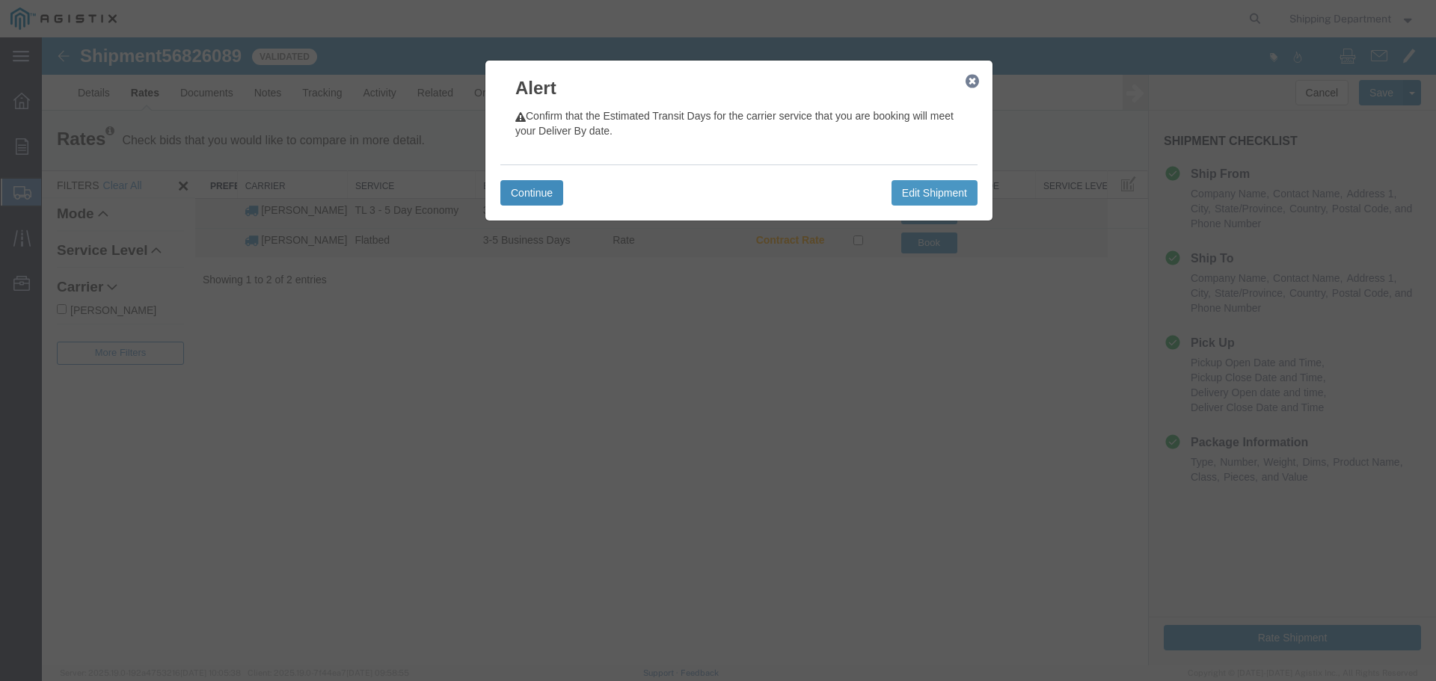
click at [541, 185] on button "Continue" at bounding box center [531, 192] width 63 height 25
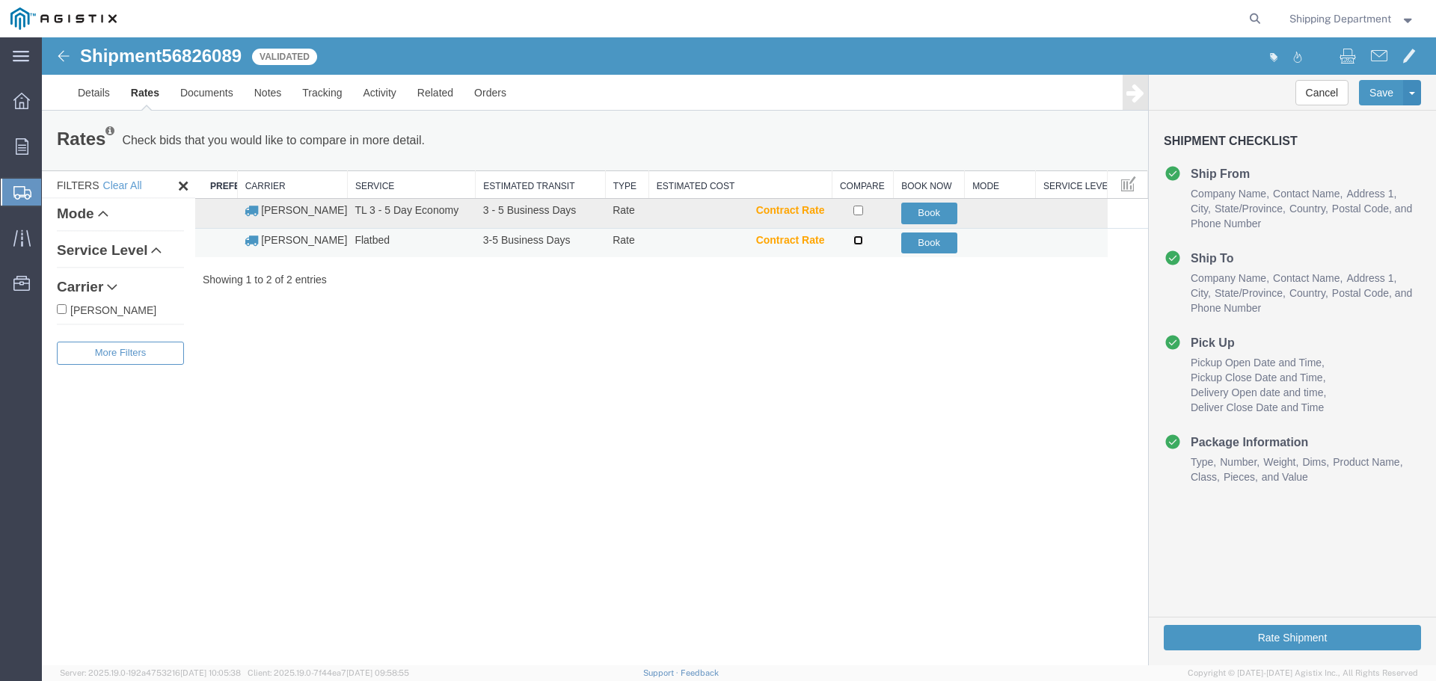
click at [854, 245] on input "checkbox" at bounding box center [858, 241] width 10 height 10
checkbox input "true"
click at [932, 247] on button "Book" at bounding box center [929, 244] width 56 height 22
